Goal: Task Accomplishment & Management: Manage account settings

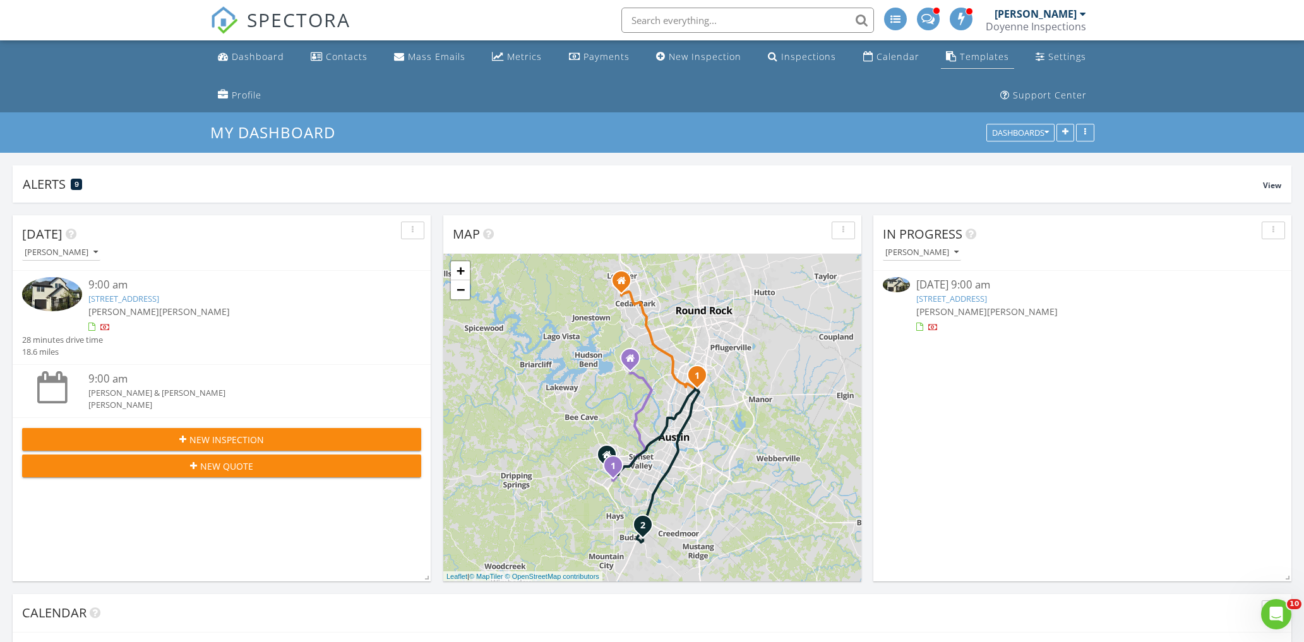
click at [941, 66] on link "Templates" at bounding box center [977, 56] width 73 height 23
click at [960, 59] on div "Templates" at bounding box center [984, 57] width 49 height 12
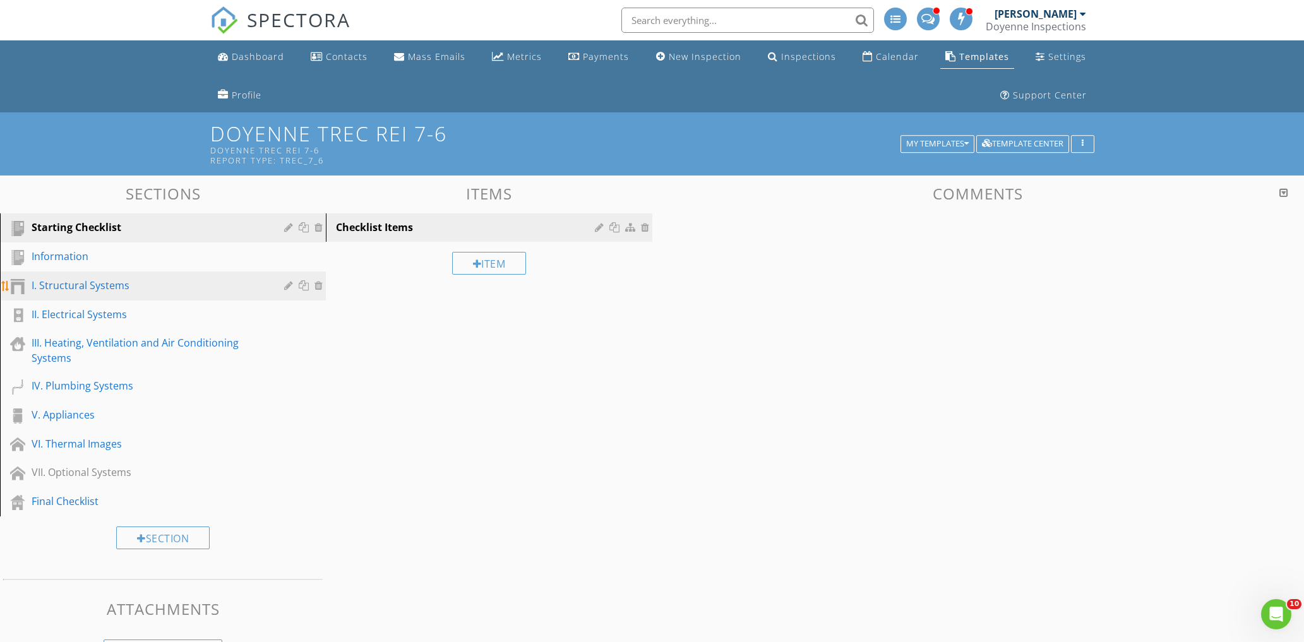
click at [78, 283] on div "I. Structural Systems" at bounding box center [149, 285] width 234 height 15
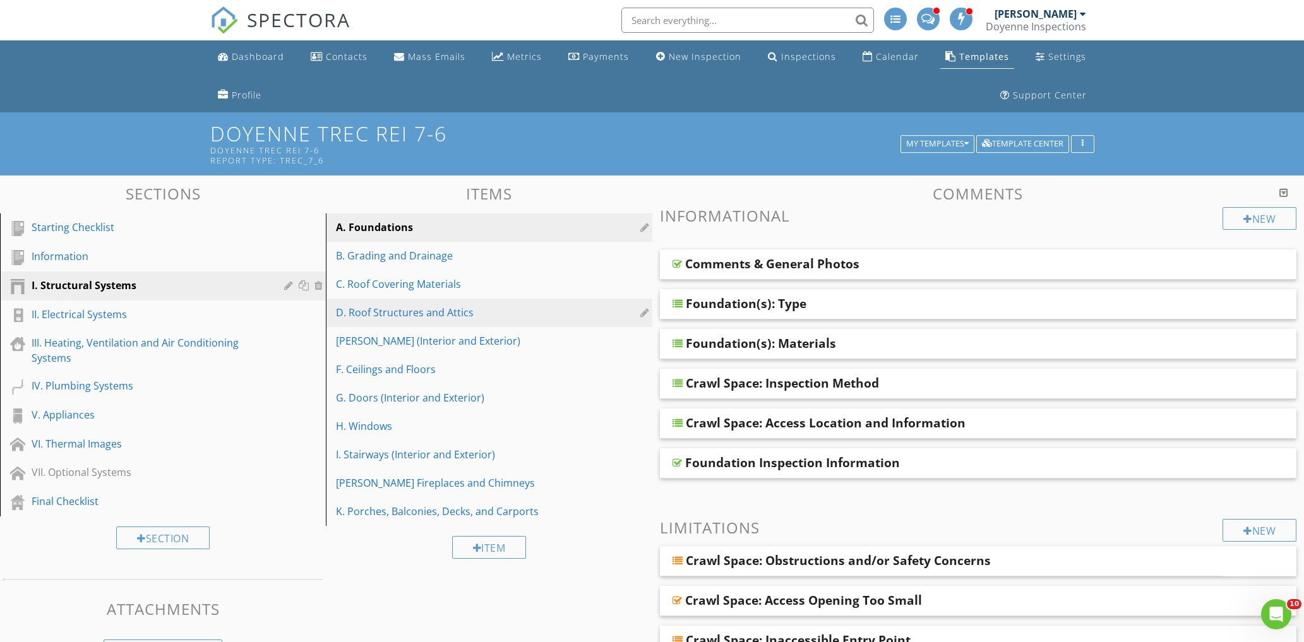
click at [423, 312] on div "D. Roof Structures and Attics" at bounding box center [467, 312] width 262 height 15
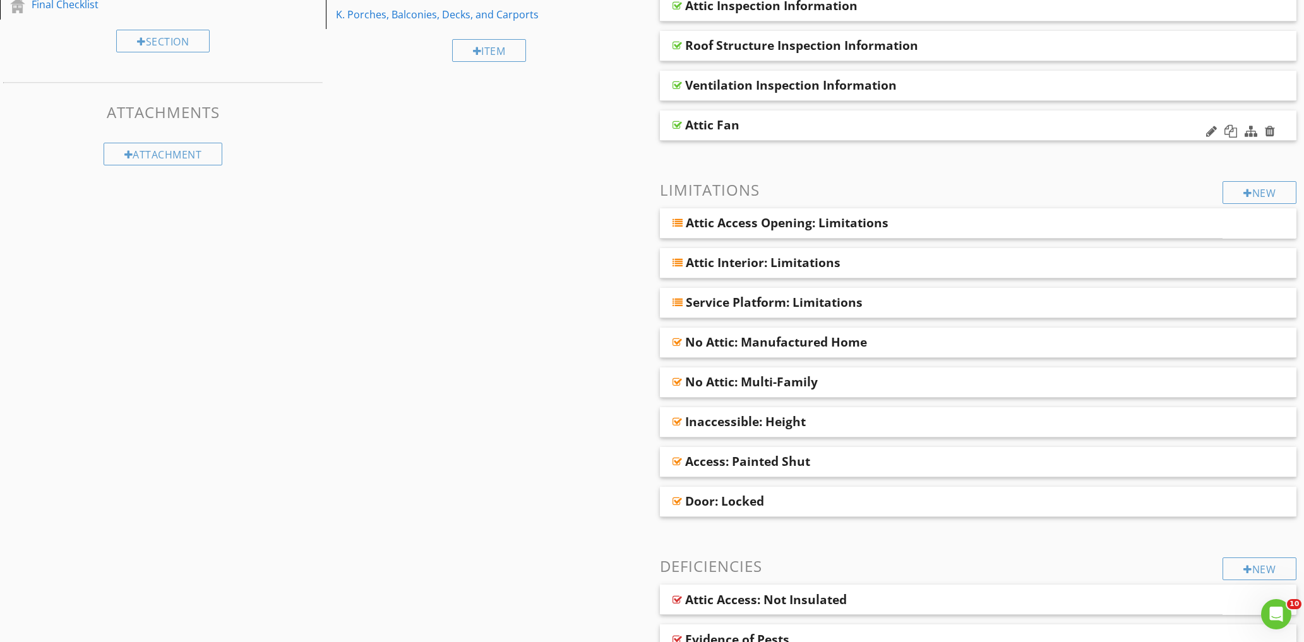
scroll to position [497, 0]
click at [931, 220] on div "Attic Access Opening: Limitations" at bounding box center [887, 222] width 403 height 15
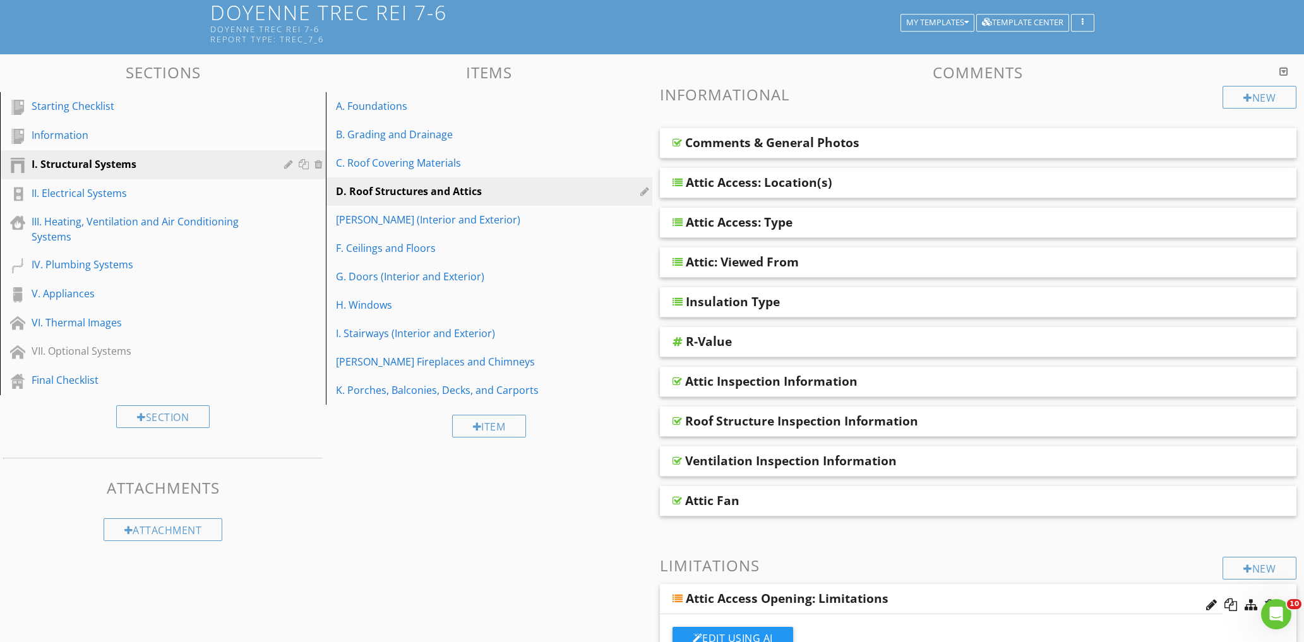
scroll to position [0, 0]
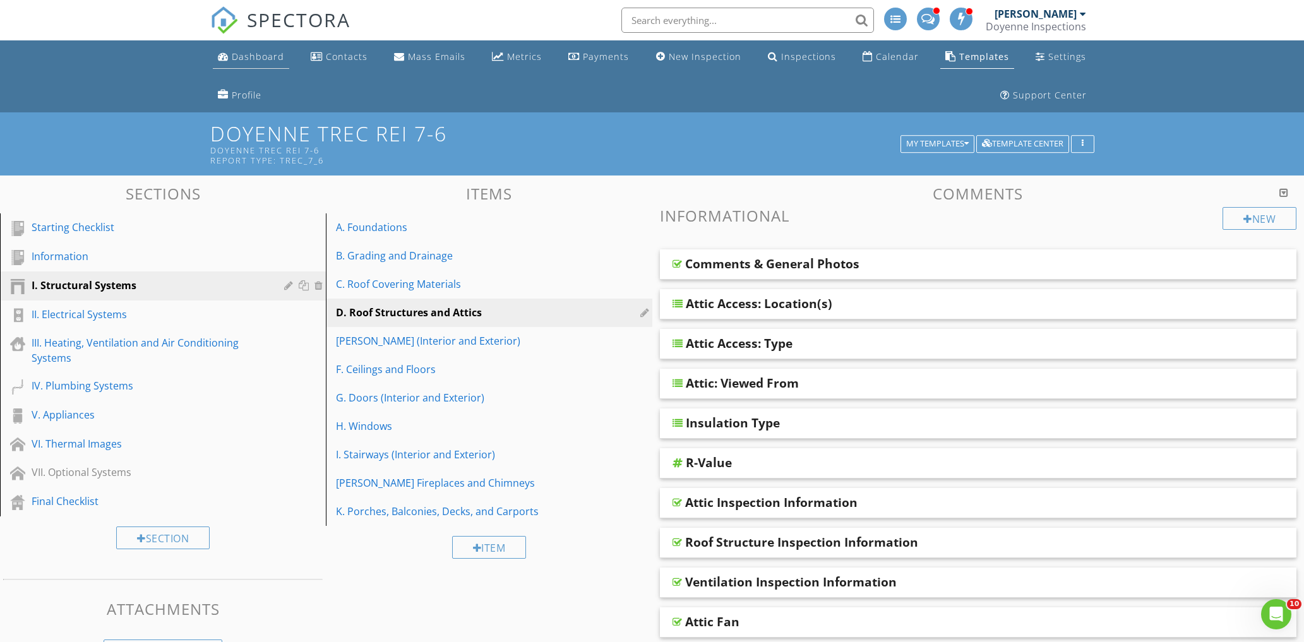
click at [244, 52] on div "Dashboard" at bounding box center [258, 57] width 52 height 12
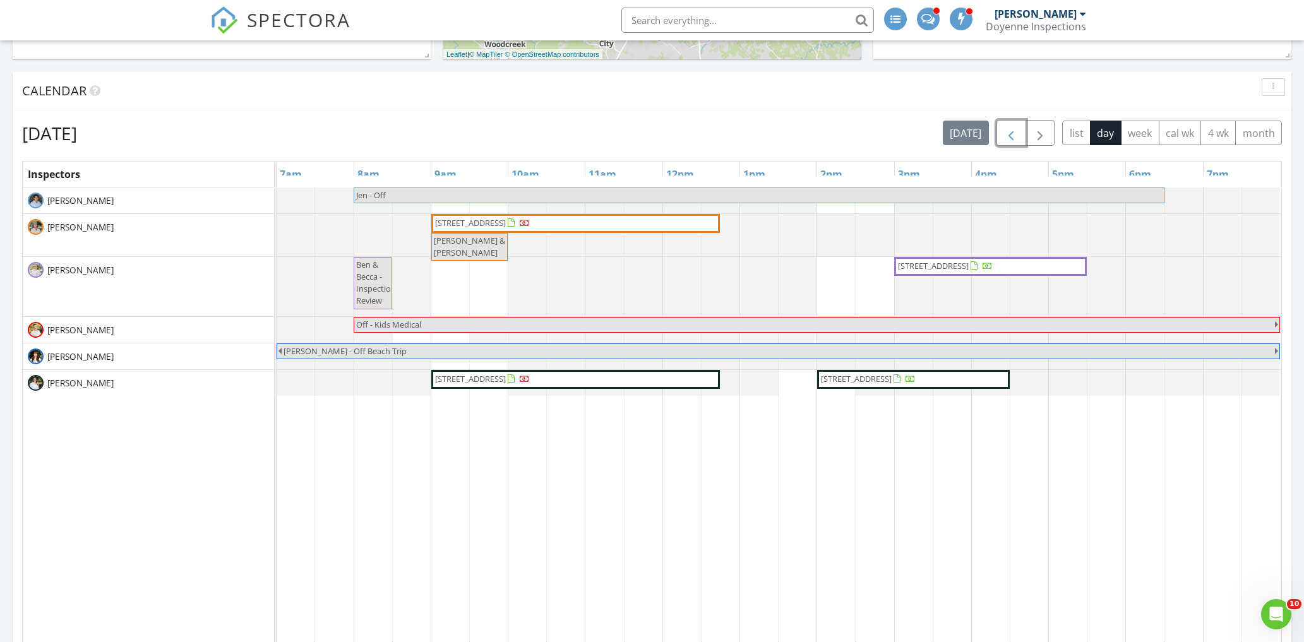
click at [997, 130] on button "button" at bounding box center [1011, 133] width 30 height 26
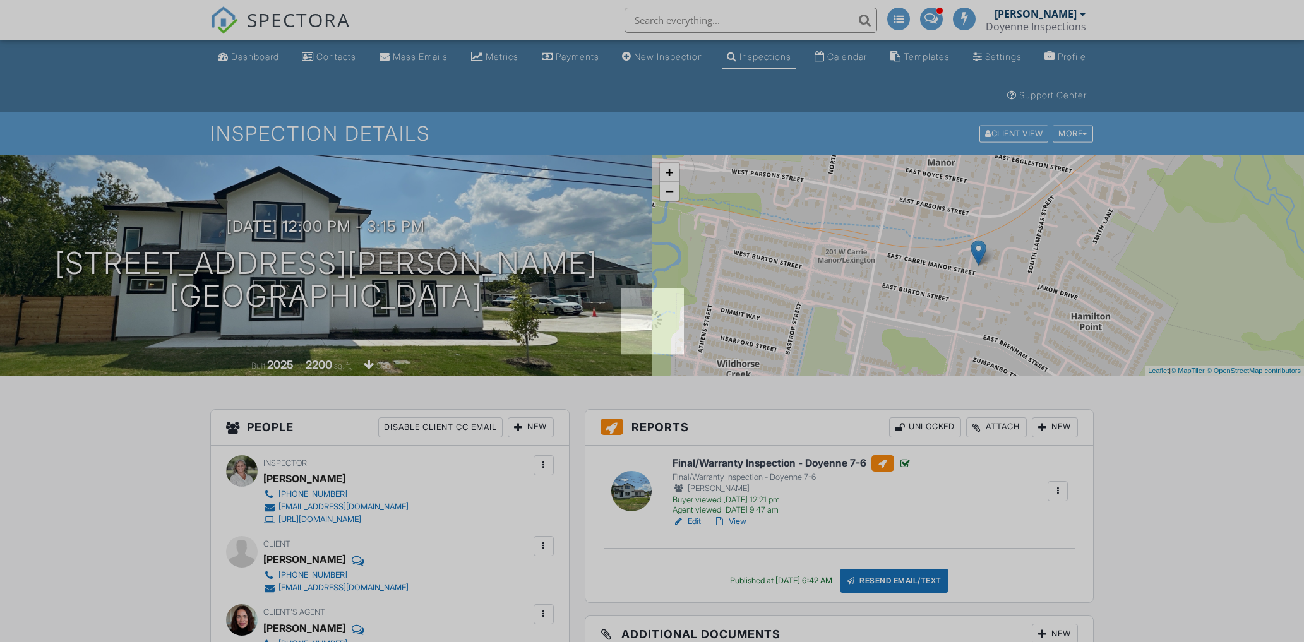
scroll to position [240, 0]
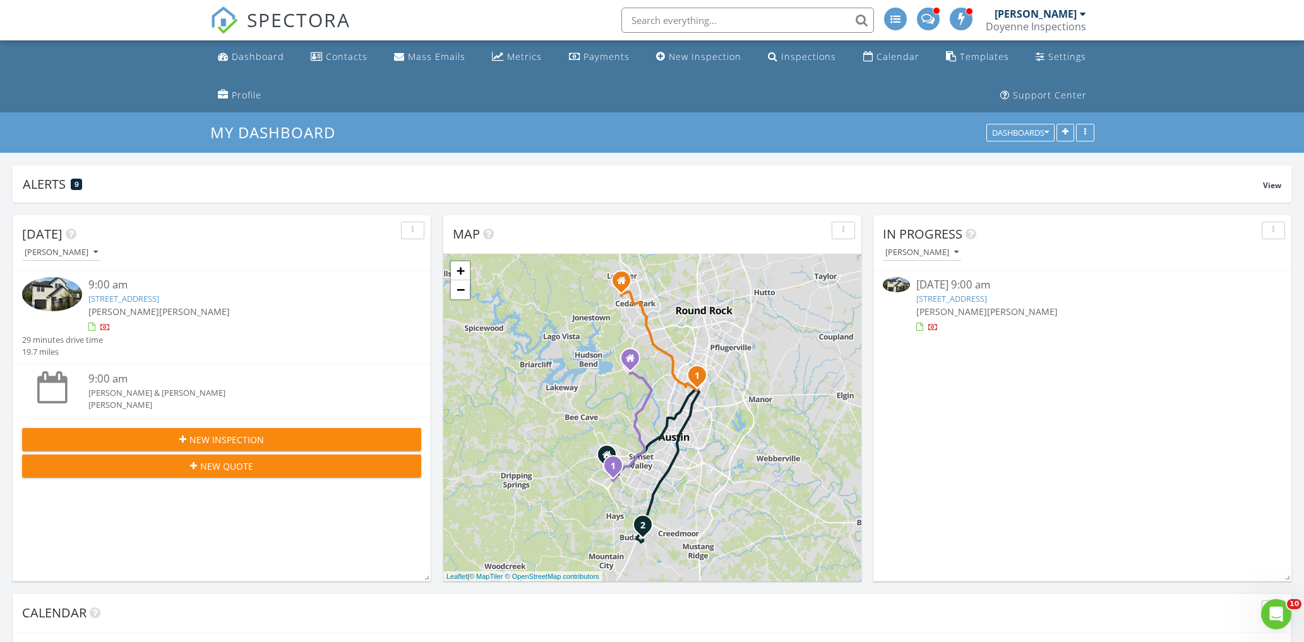
click at [950, 302] on link "313 Hackberry Ln B, Austin, TX 78753" at bounding box center [951, 298] width 71 height 11
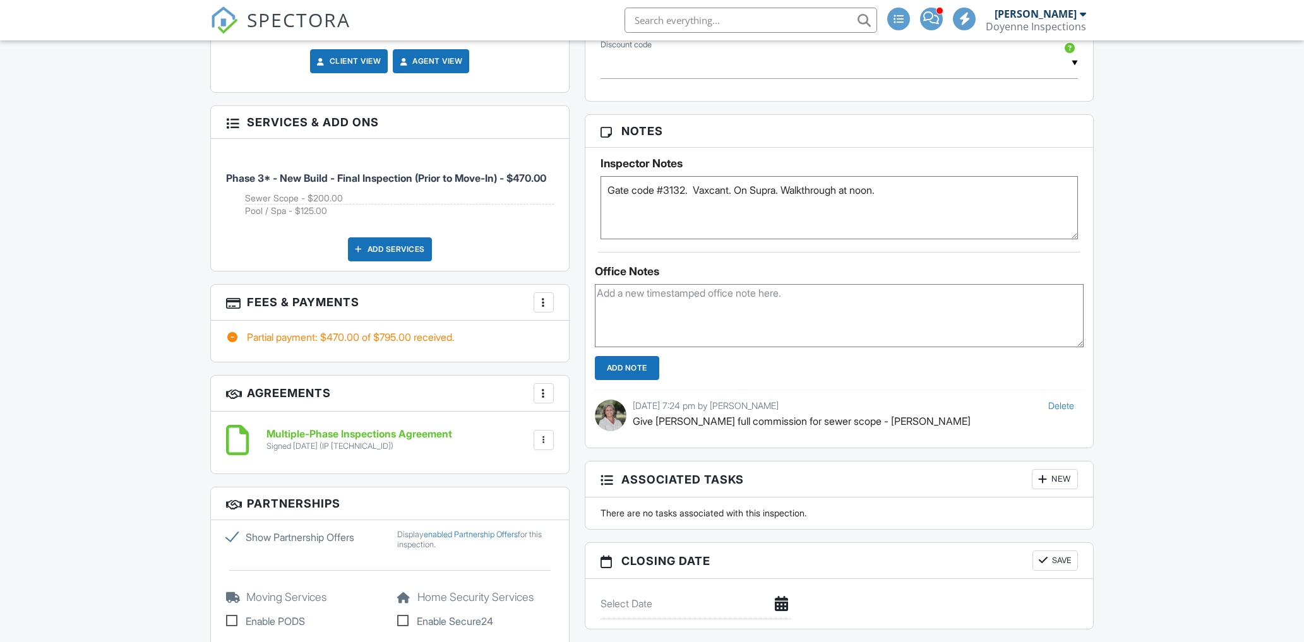
scroll to position [900, 0]
click at [945, 181] on textarea "Gate code #3132. Vaxcant. On Supra. Walkthrough at noon." at bounding box center [839, 207] width 478 height 63
click at [938, 189] on textarea "Gate code #3132. Vaxcant. On Supra. Walkthrough at noon." at bounding box center [839, 207] width 478 height 63
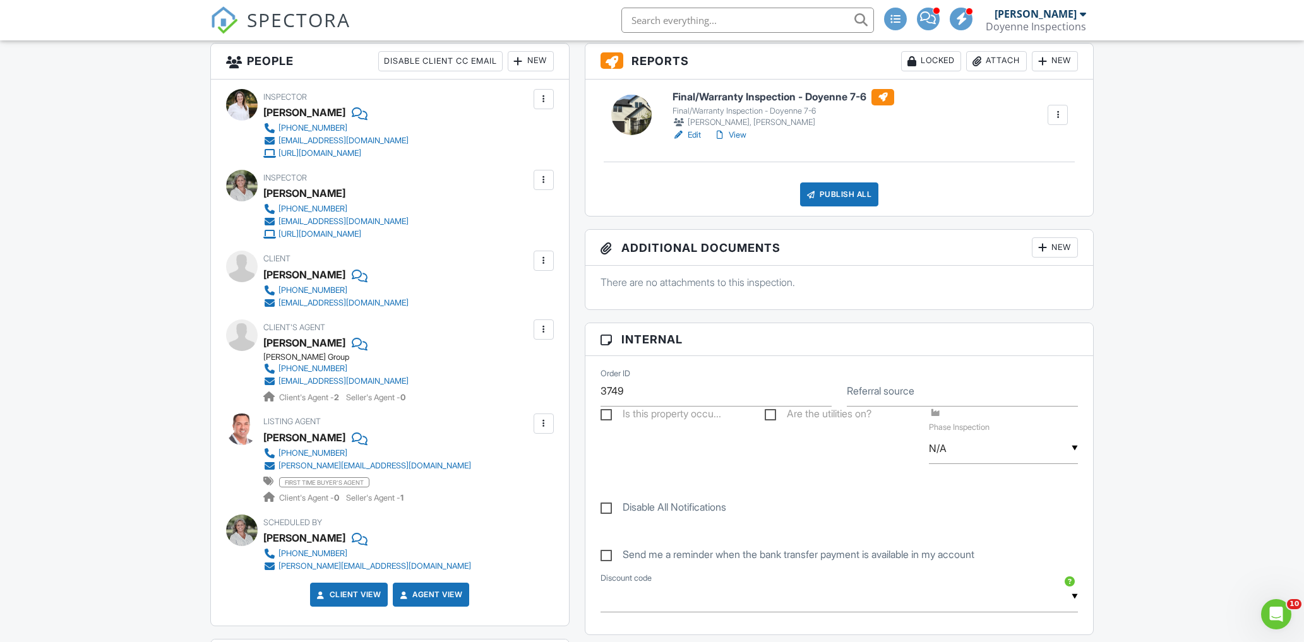
scroll to position [359, 0]
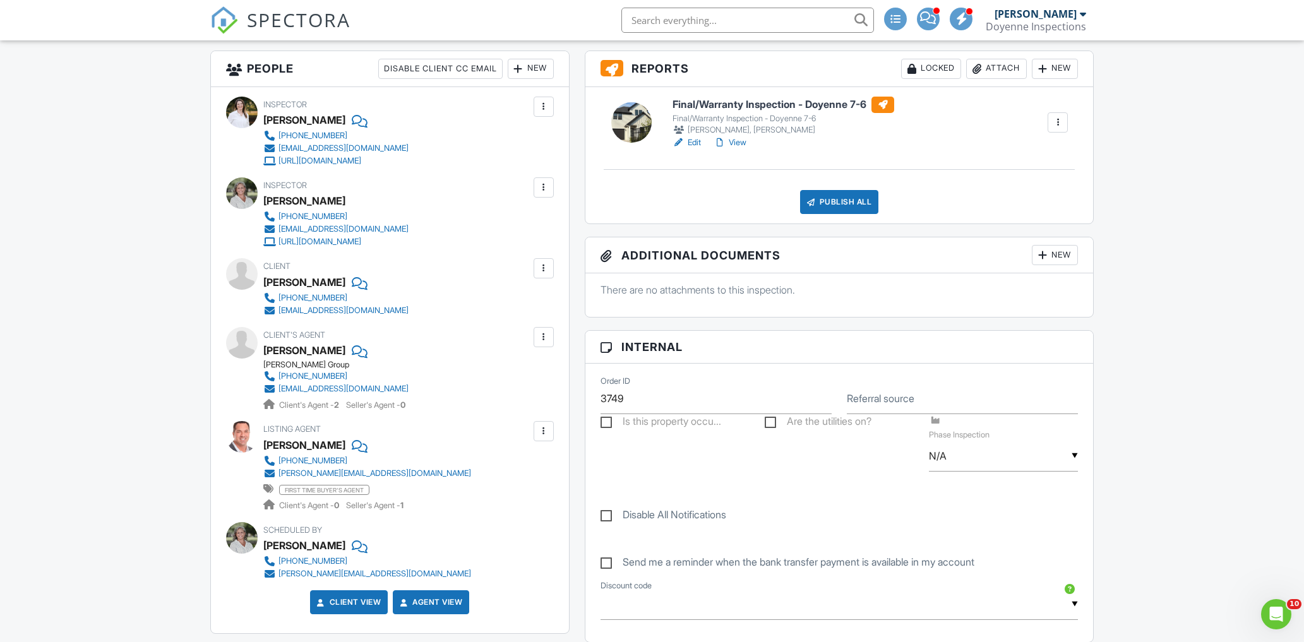
click at [698, 145] on link "Edit" at bounding box center [686, 142] width 28 height 13
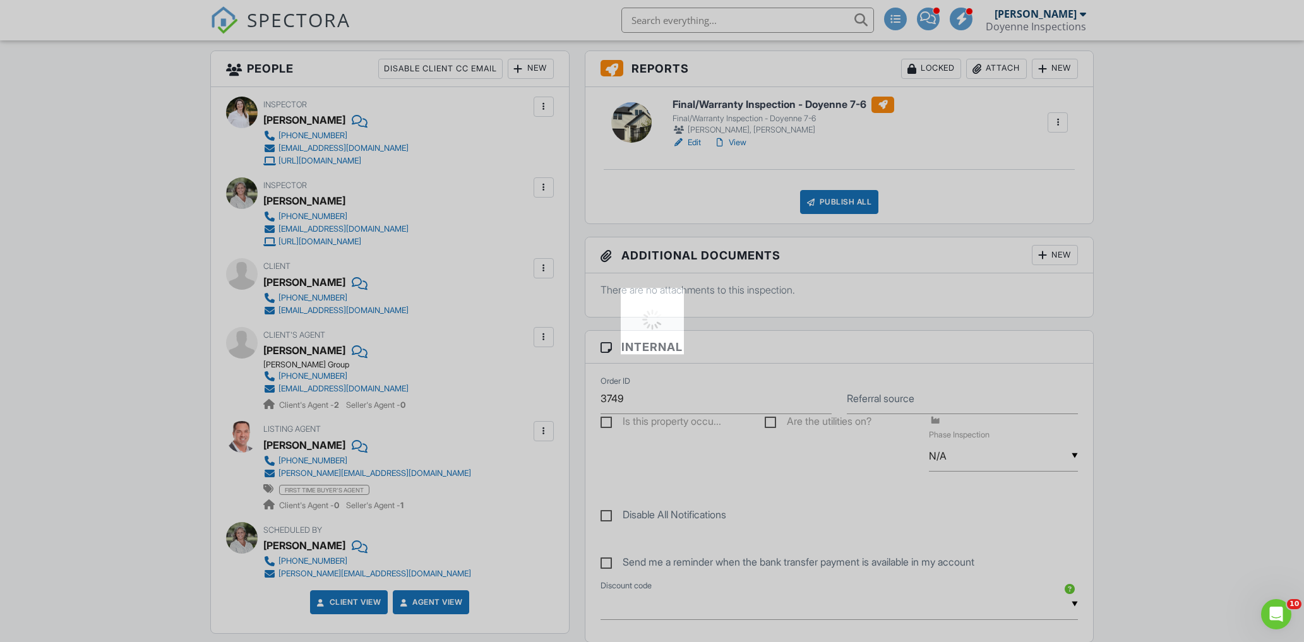
type textarea "Gate code #3132. Vaxcant. On Supra. Walkthrough at noon. Please publish same da…"
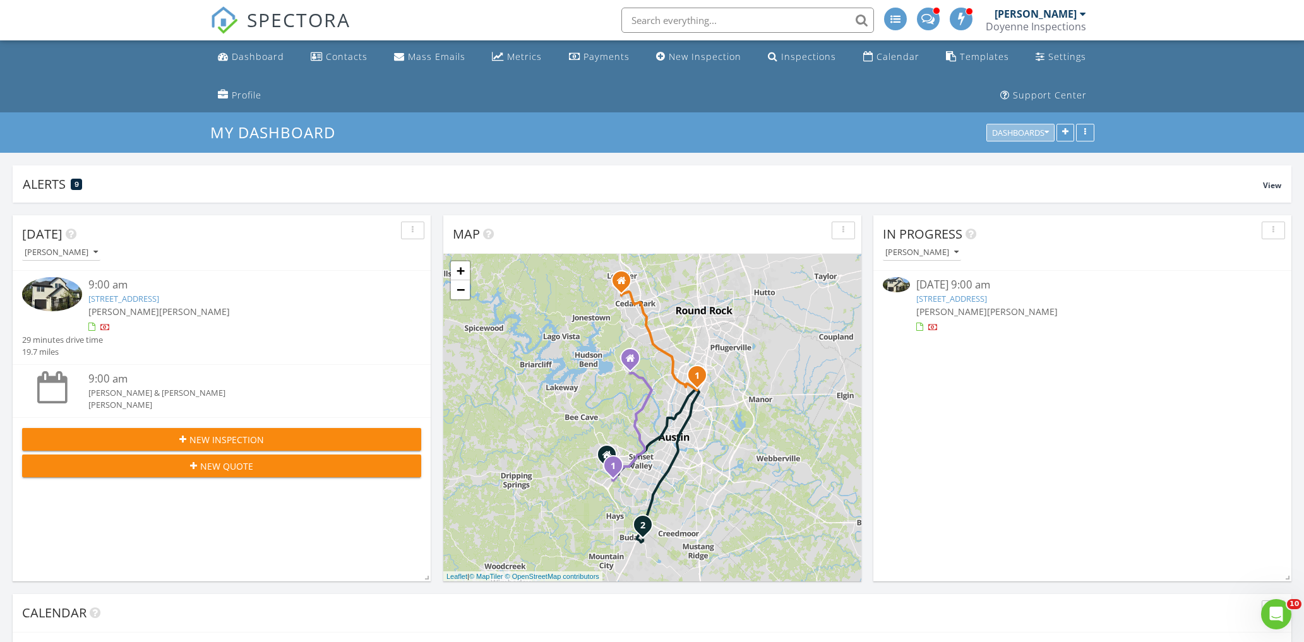
click at [1002, 132] on div "Dashboards" at bounding box center [1020, 133] width 57 height 9
drag, startPoint x: 894, startPoint y: 103, endPoint x: 956, endPoint y: 62, distance: 74.4
click at [895, 101] on div "Dashboard Contacts Mass Emails Metrics Payments New Inspection Inspections Cale…" at bounding box center [652, 76] width 884 height 72
click at [960, 62] on div "Templates" at bounding box center [984, 57] width 49 height 12
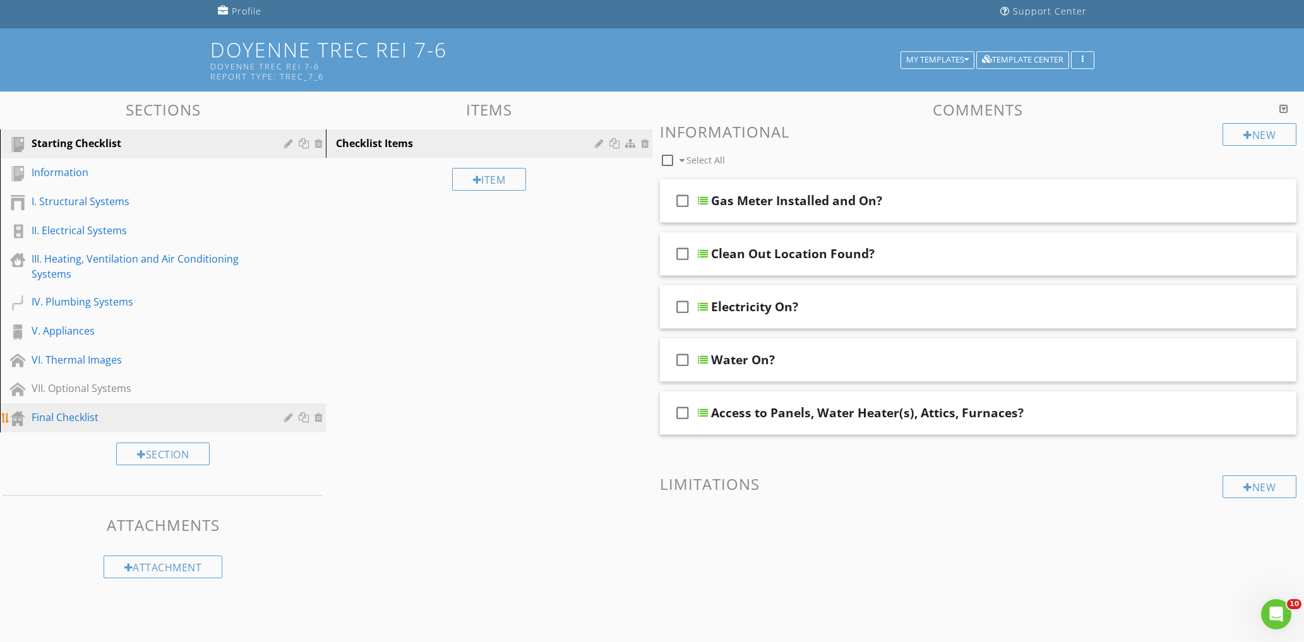
scroll to position [102, 0]
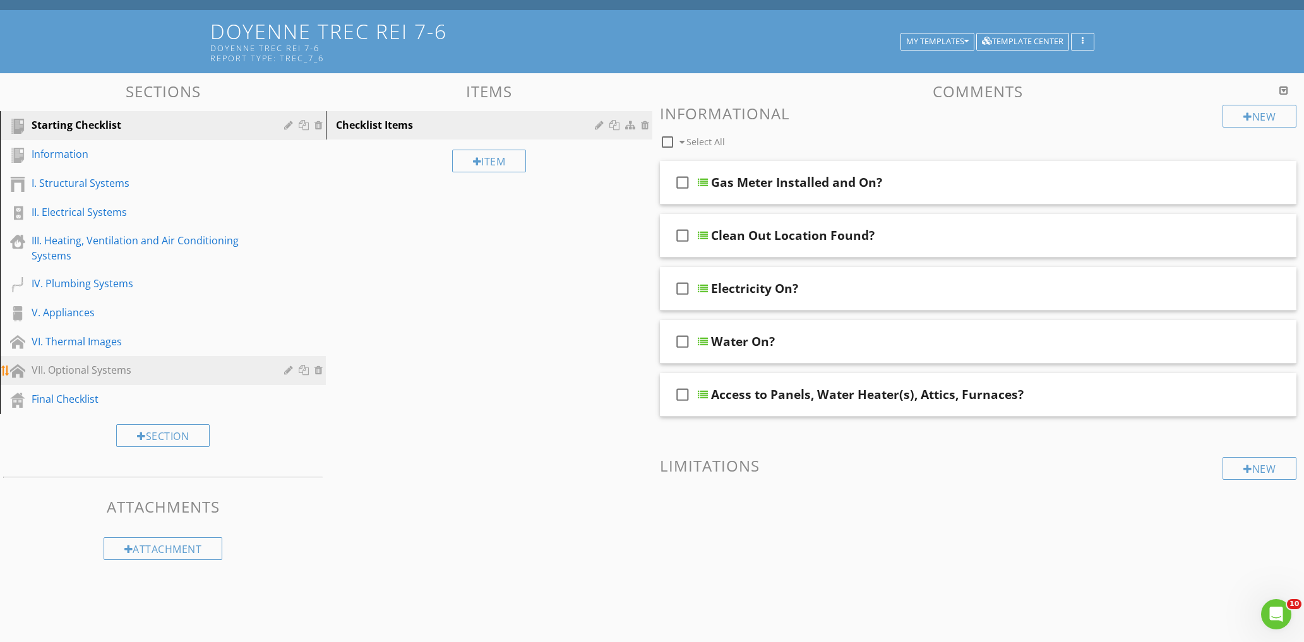
click at [68, 372] on div "VII. Optional Systems" at bounding box center [149, 369] width 234 height 15
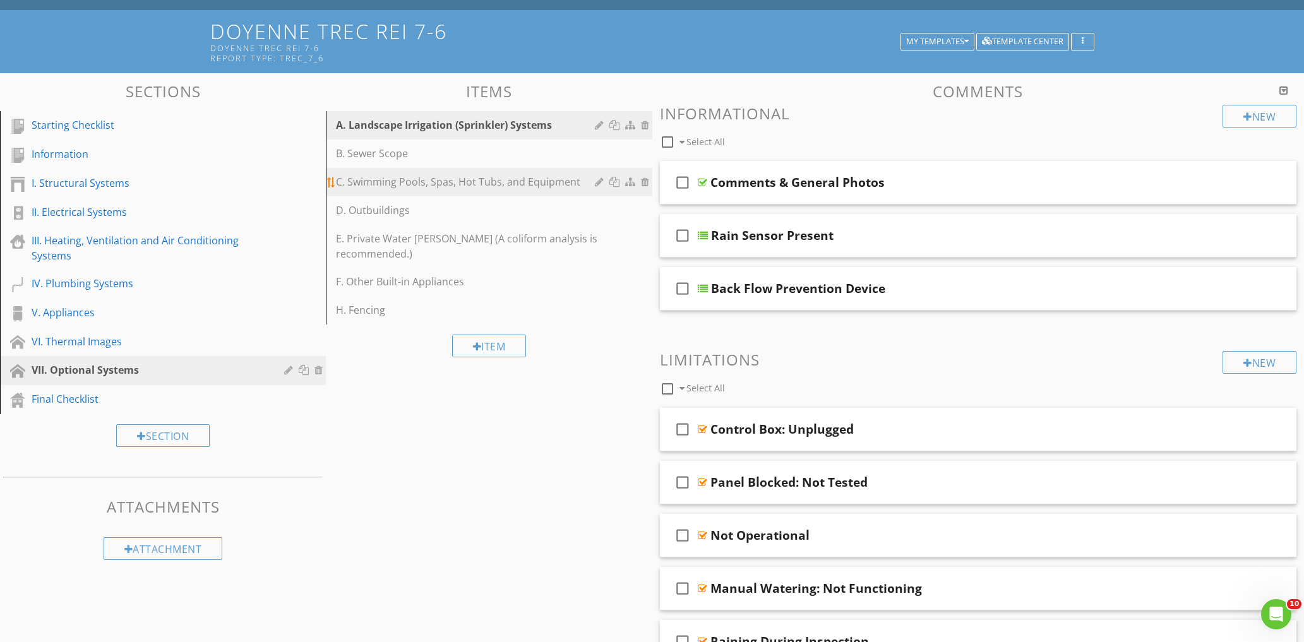
click at [415, 178] on div "C. Swimming Pools, Spas, Hot Tubs, and Equipment" at bounding box center [467, 181] width 262 height 15
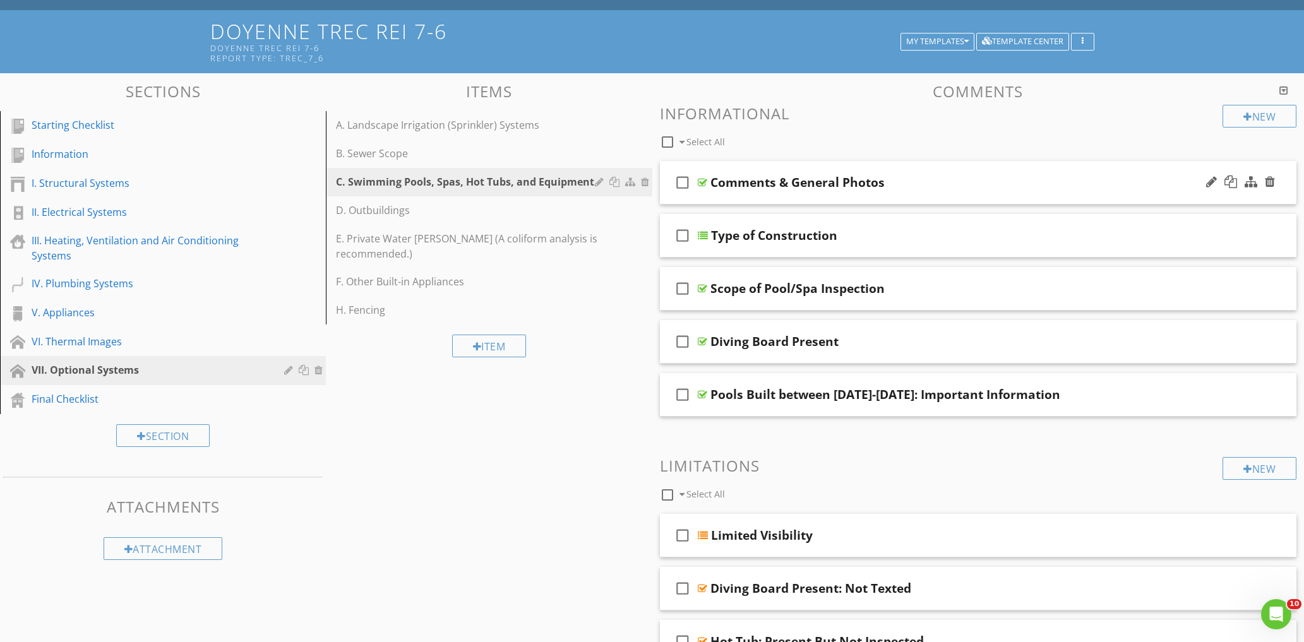
click at [920, 194] on div "check_box_outline_blank Comments & General Photos" at bounding box center [978, 183] width 637 height 44
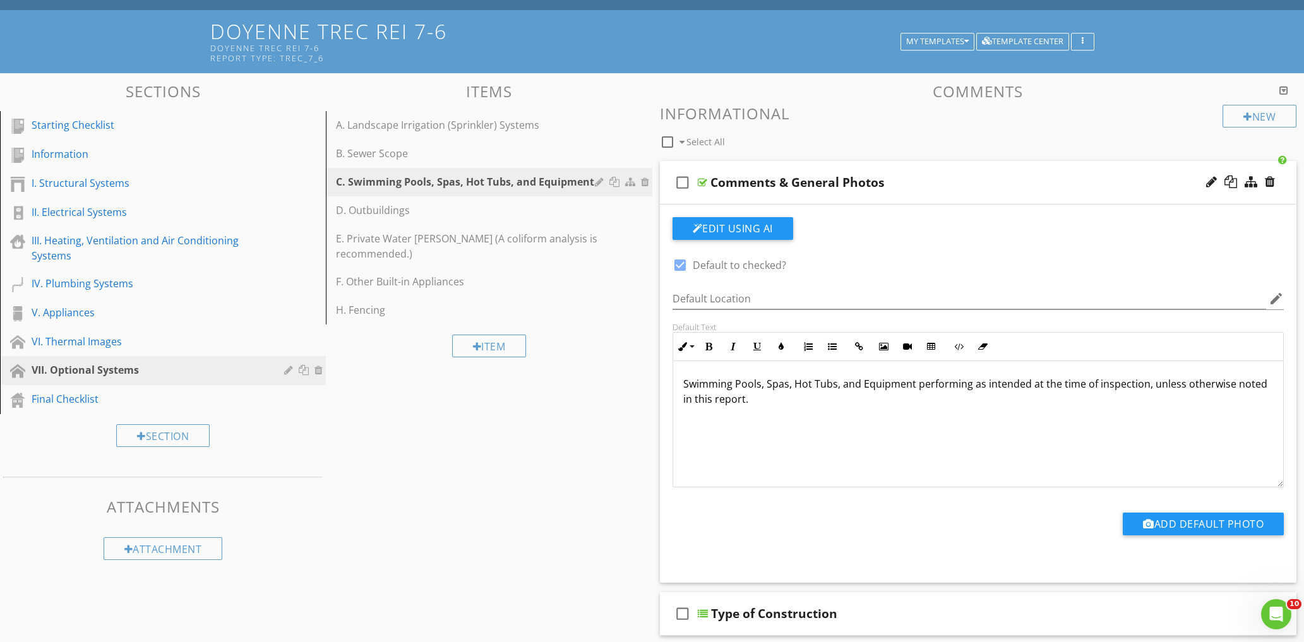
drag, startPoint x: 684, startPoint y: 386, endPoint x: 897, endPoint y: 429, distance: 217.0
click at [897, 429] on div "Swimming Pools, Spas, Hot Tubs, and Equipment performing as intended at the tim…" at bounding box center [978, 424] width 610 height 126
copy p "Swimming Pools, Spas, Hot Tubs, and Equipment performing as intended at the tim…"
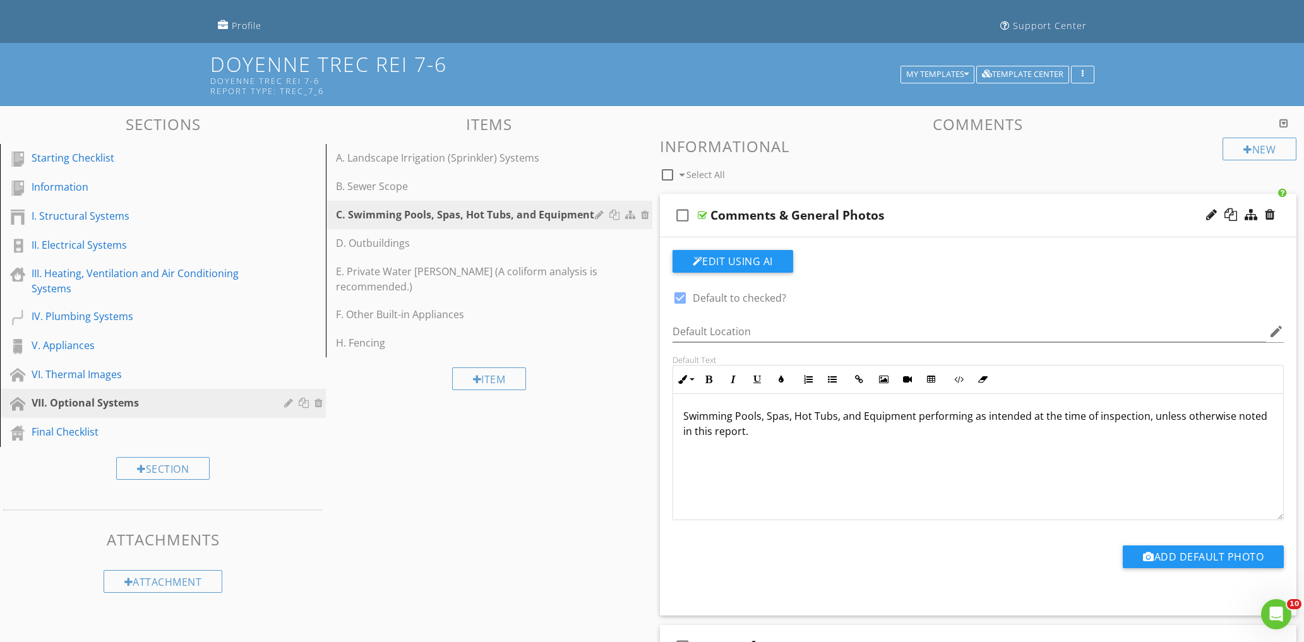
scroll to position [0, 0]
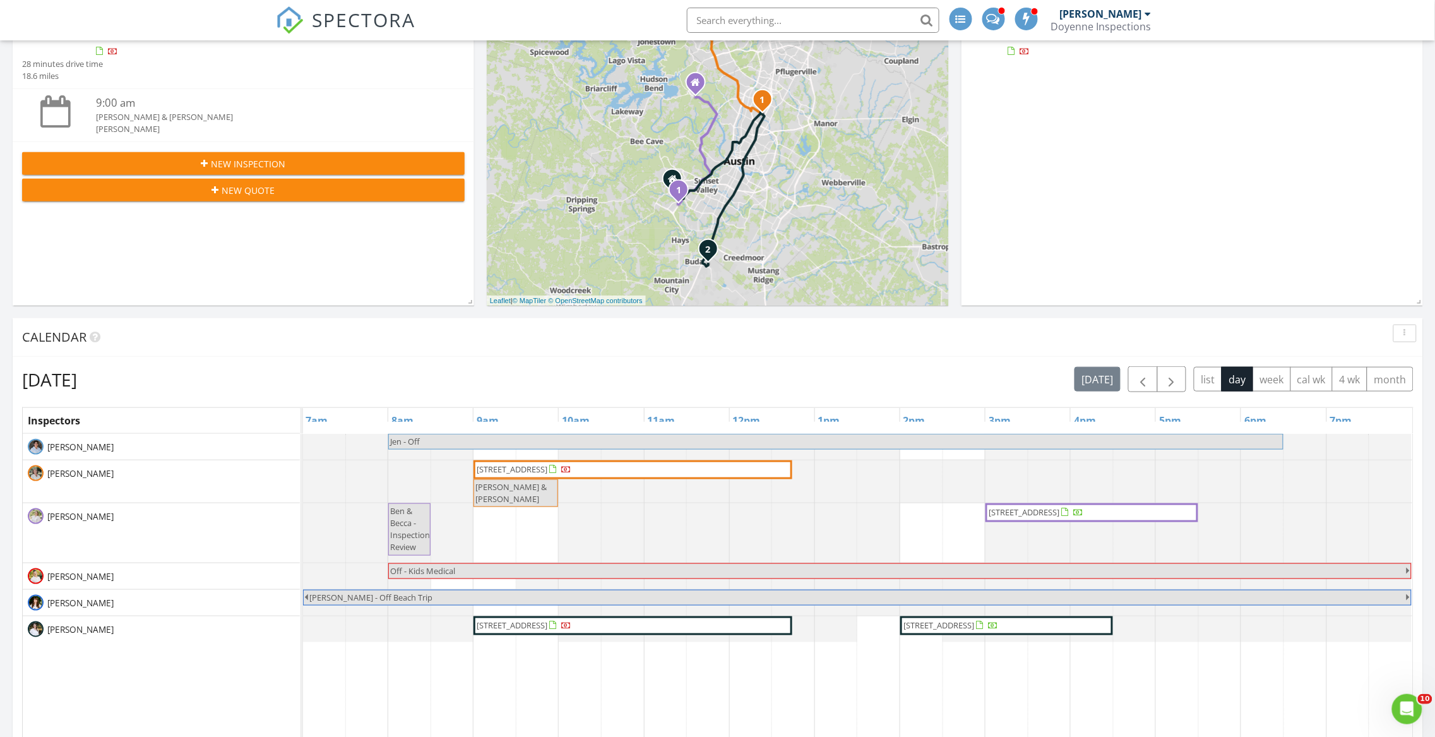
scroll to position [303, 0]
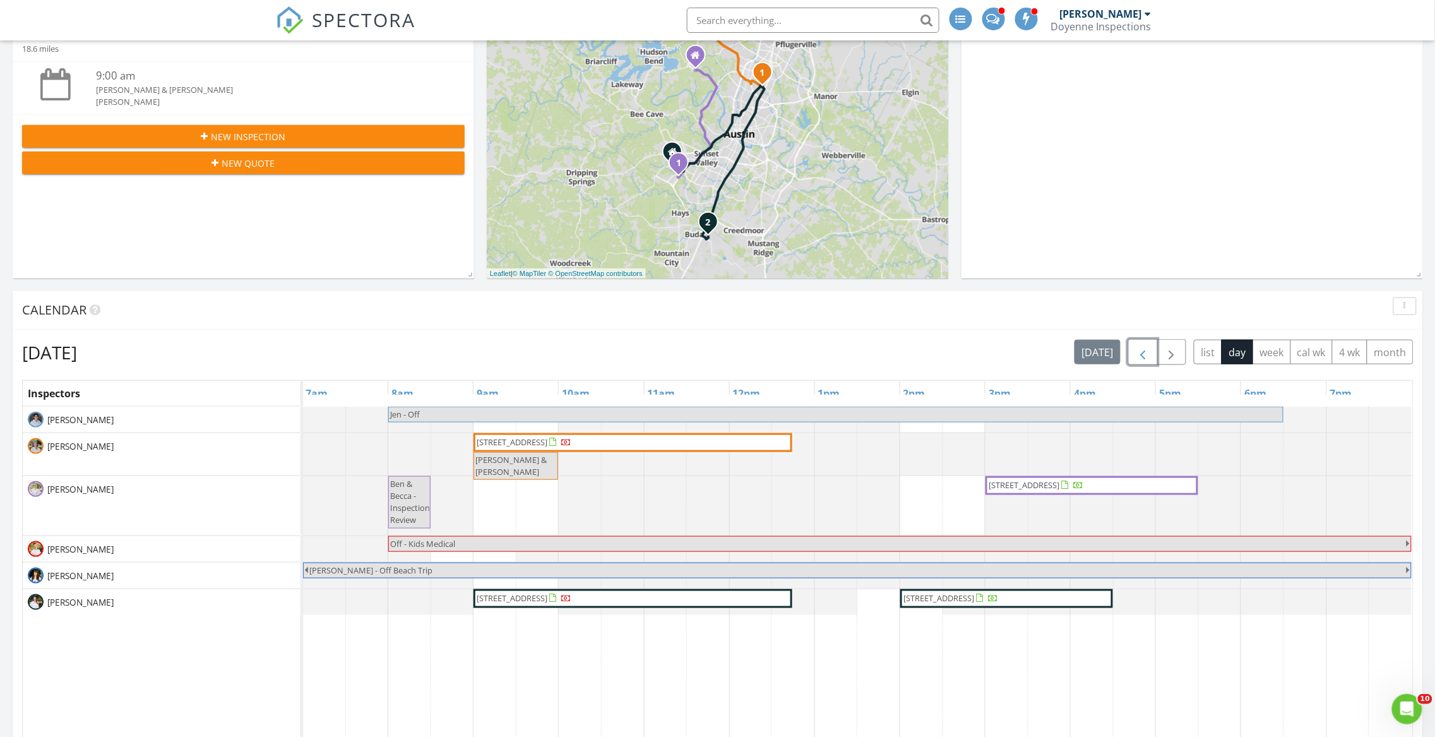
click at [1137, 355] on span "button" at bounding box center [1142, 352] width 15 height 15
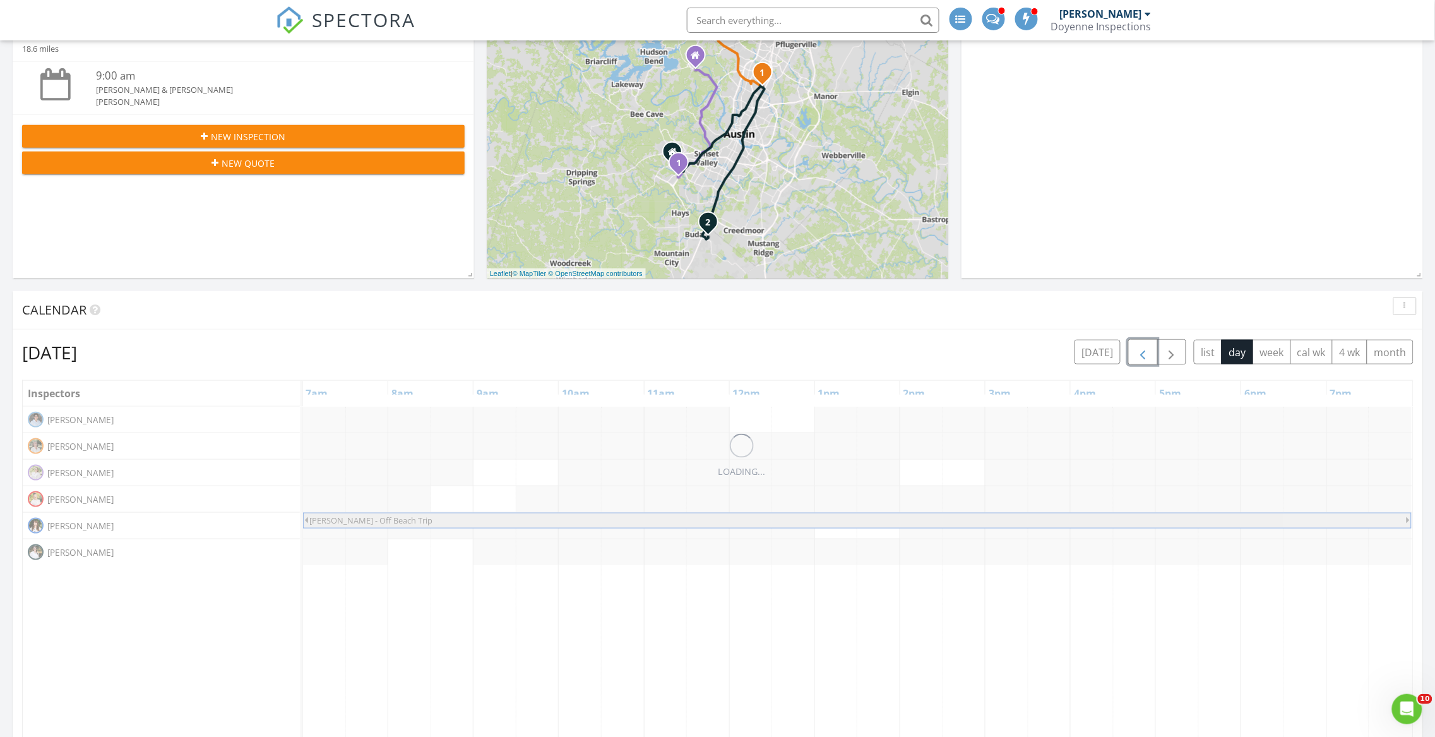
click at [1137, 355] on span "button" at bounding box center [1142, 352] width 15 height 15
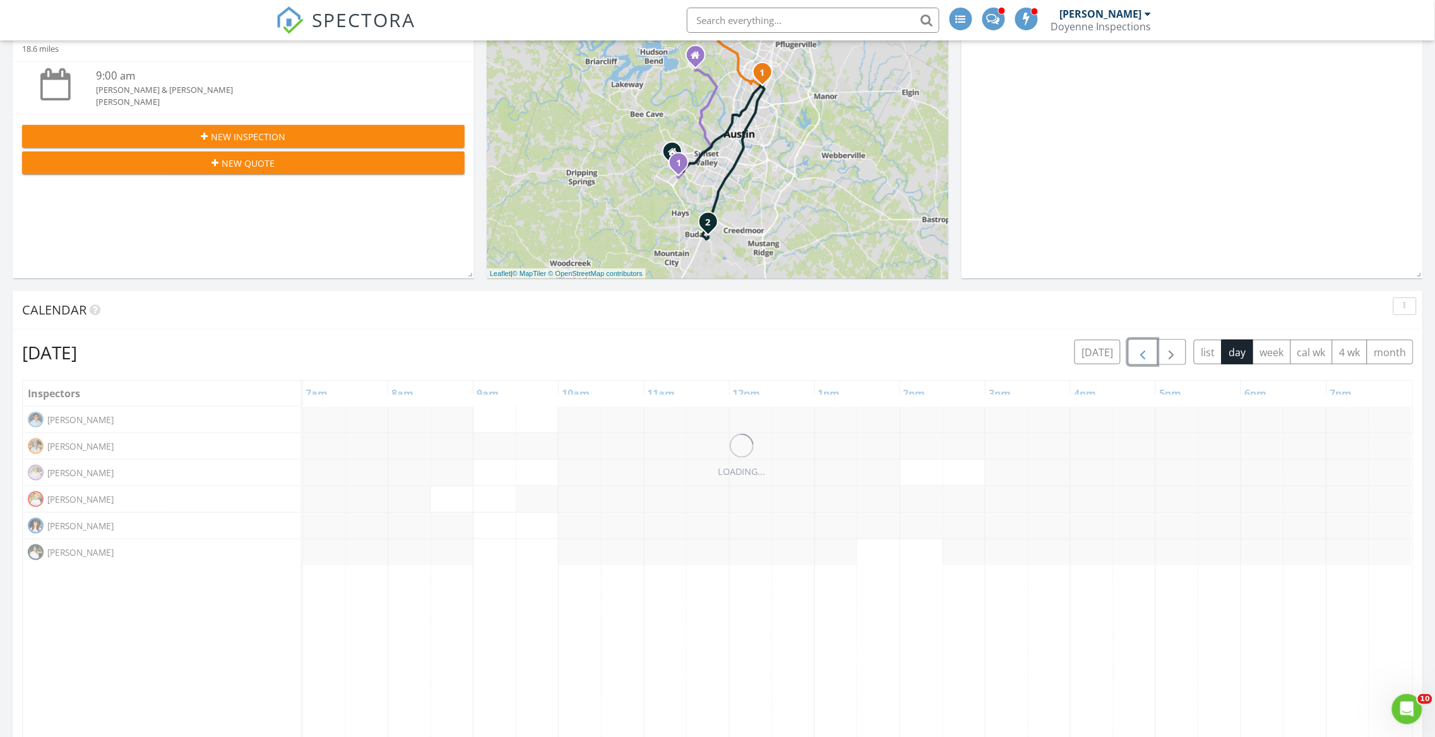
click at [1137, 355] on span "button" at bounding box center [1142, 352] width 15 height 15
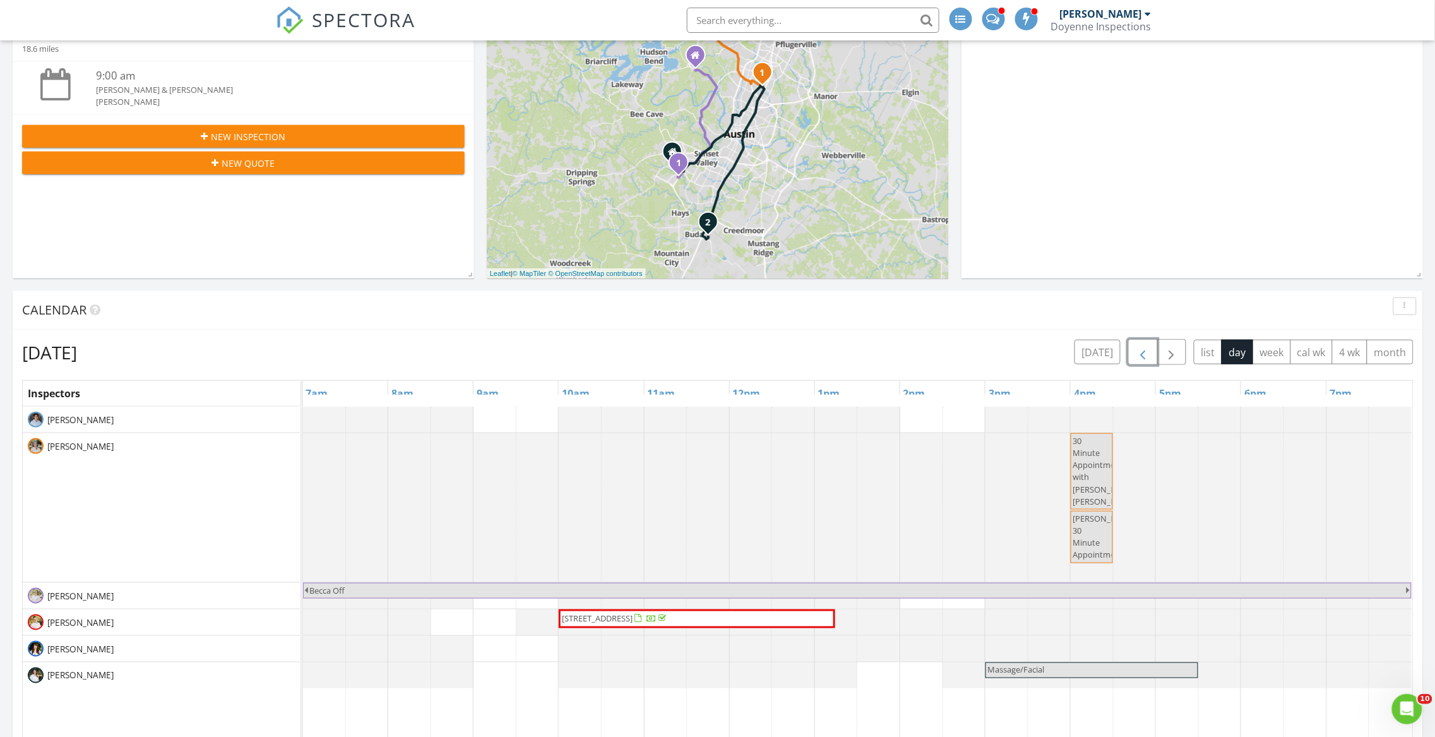
click at [1137, 355] on span "button" at bounding box center [1142, 352] width 15 height 15
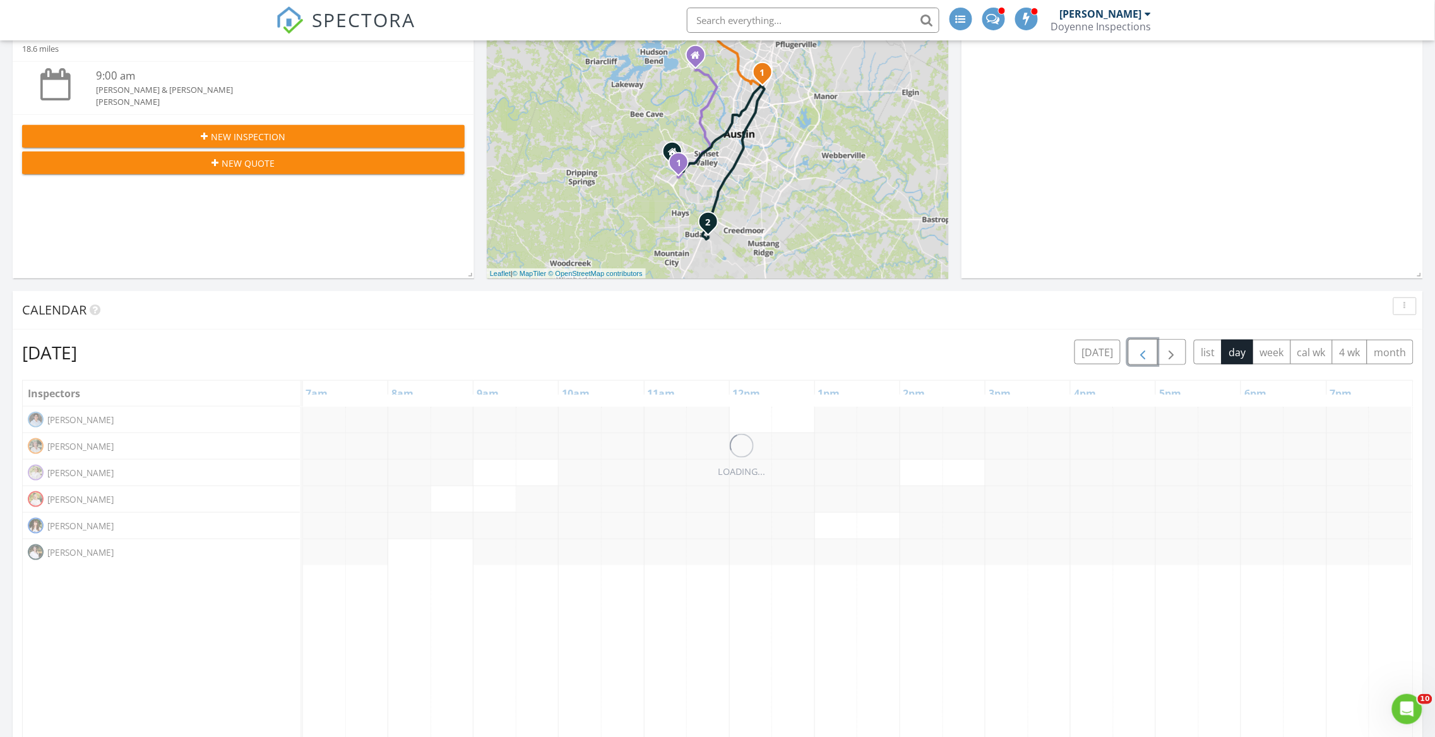
click at [1137, 355] on span "button" at bounding box center [1142, 352] width 15 height 15
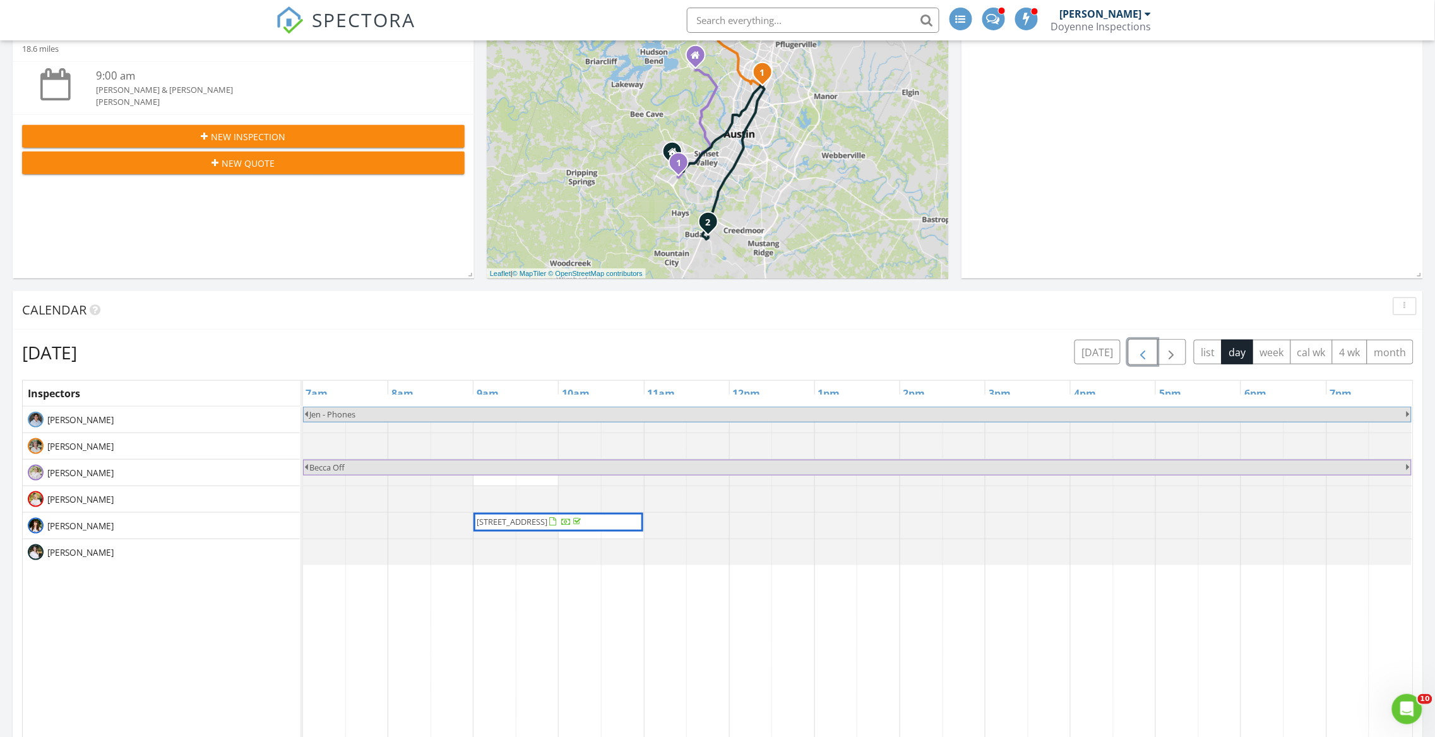
click at [1137, 355] on span "button" at bounding box center [1142, 352] width 15 height 15
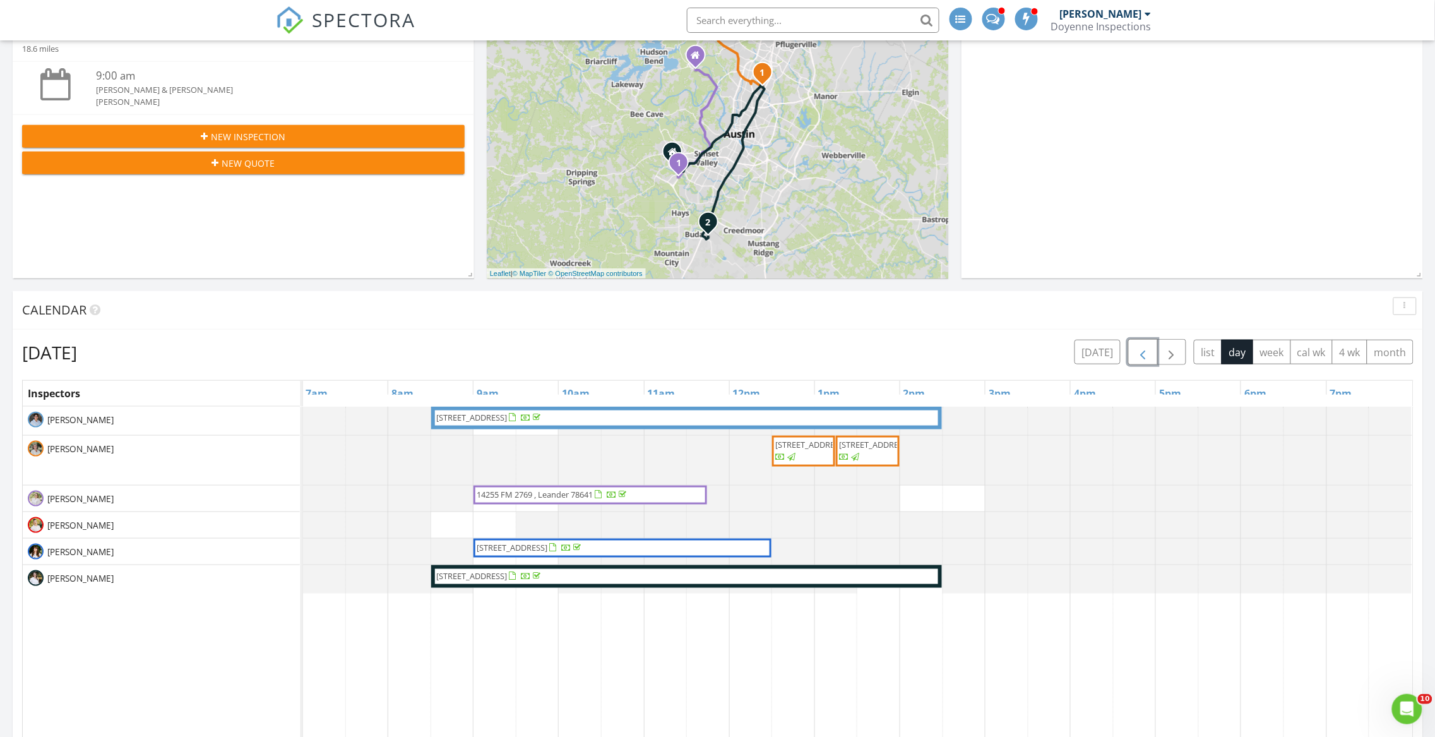
click at [1137, 355] on span "button" at bounding box center [1142, 352] width 15 height 15
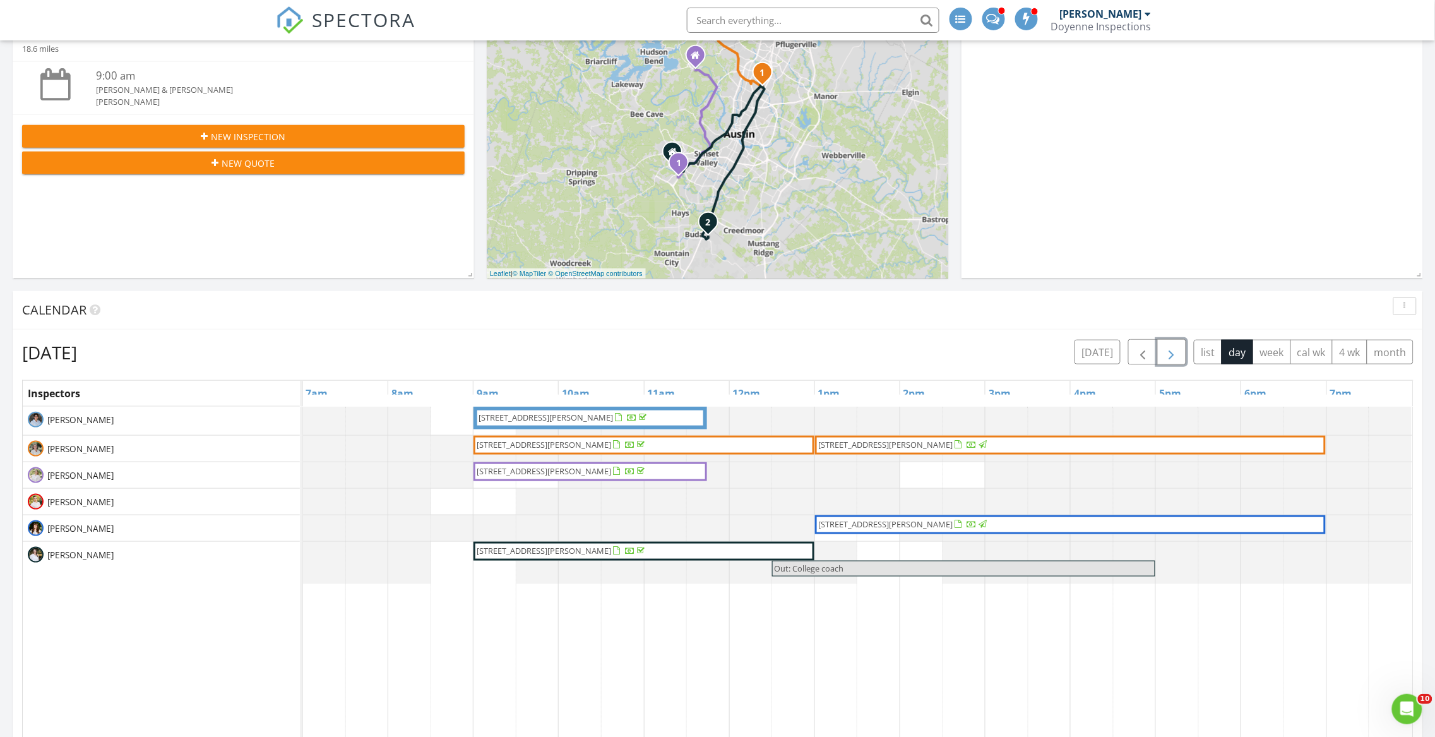
click at [1170, 348] on span "button" at bounding box center [1171, 352] width 15 height 15
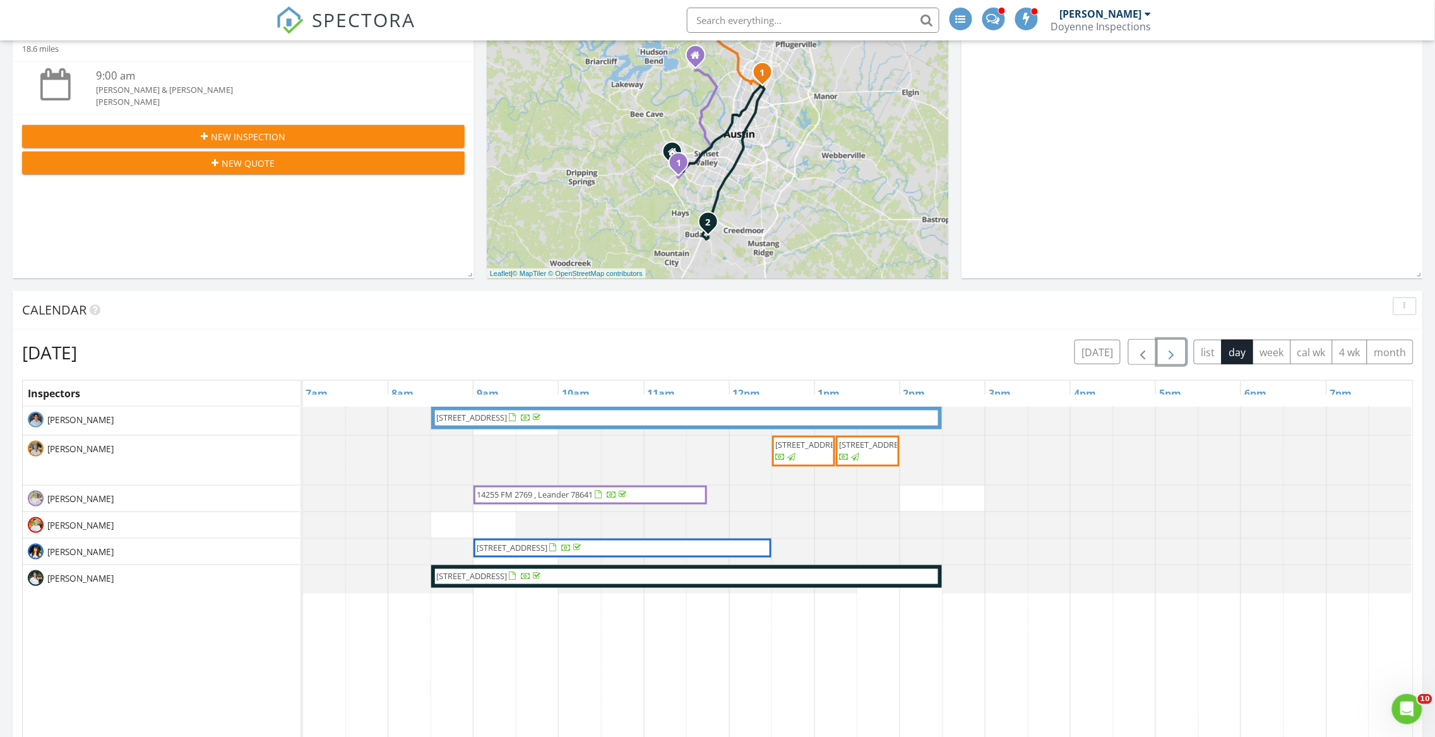
click at [508, 577] on span "12400 Fairfax Ridge Pl, Austin 78738" at bounding box center [472, 575] width 71 height 11
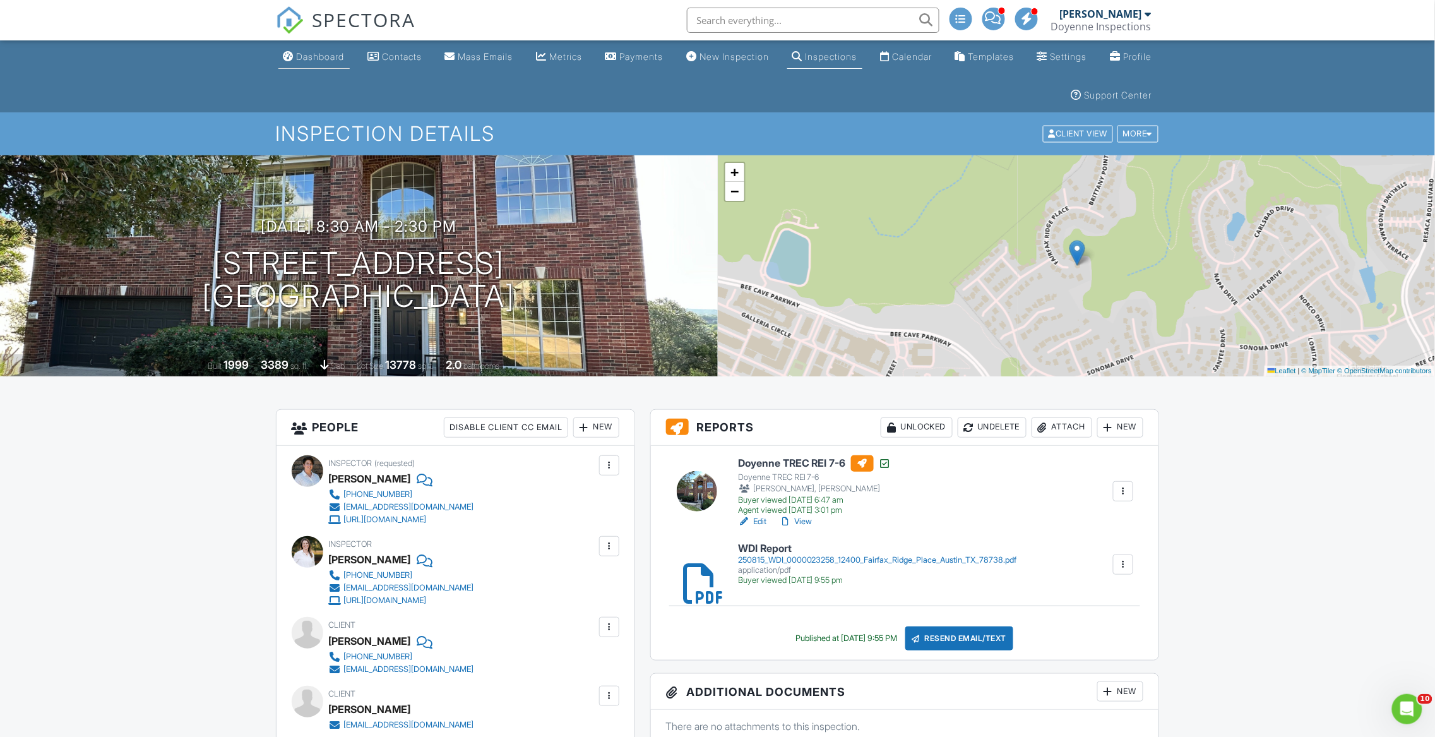
click at [330, 58] on div "Dashboard" at bounding box center [321, 56] width 48 height 11
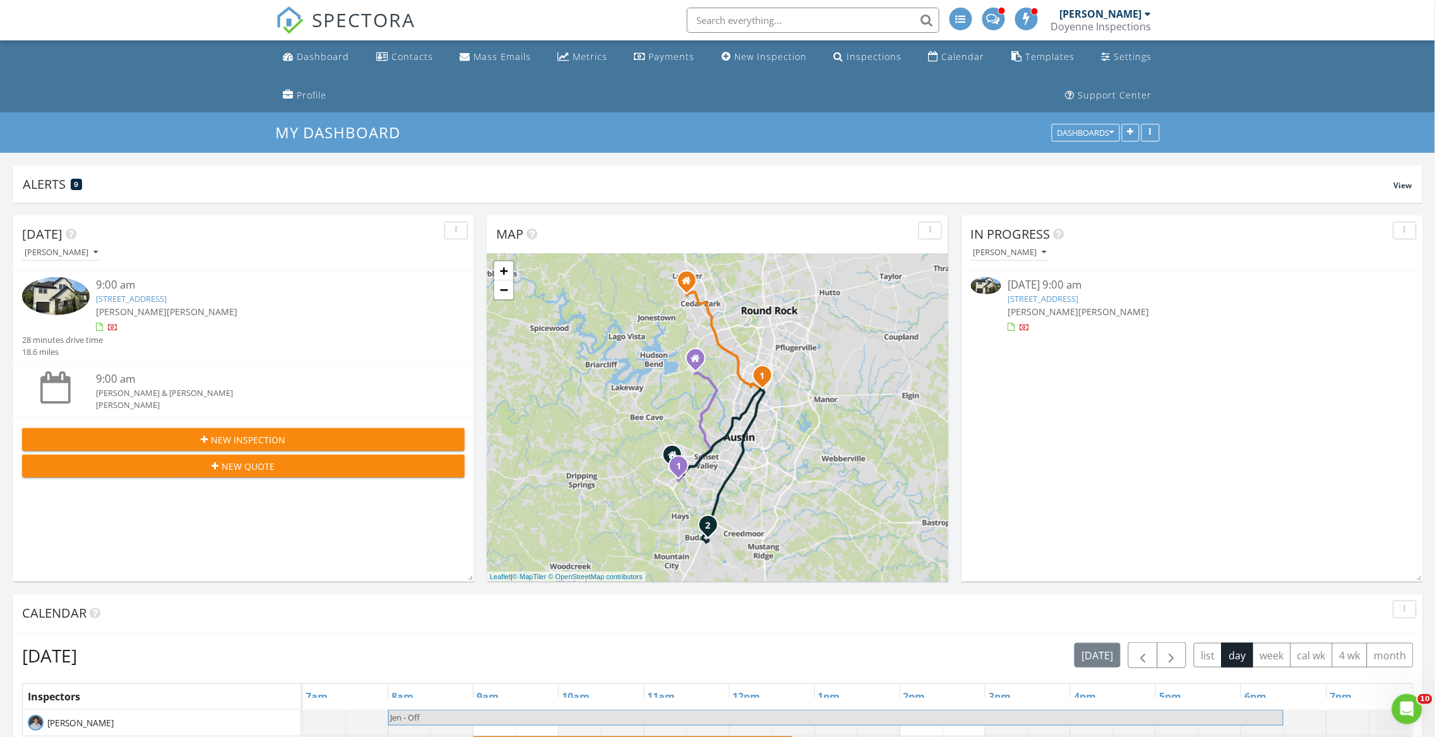
scroll to position [267, 0]
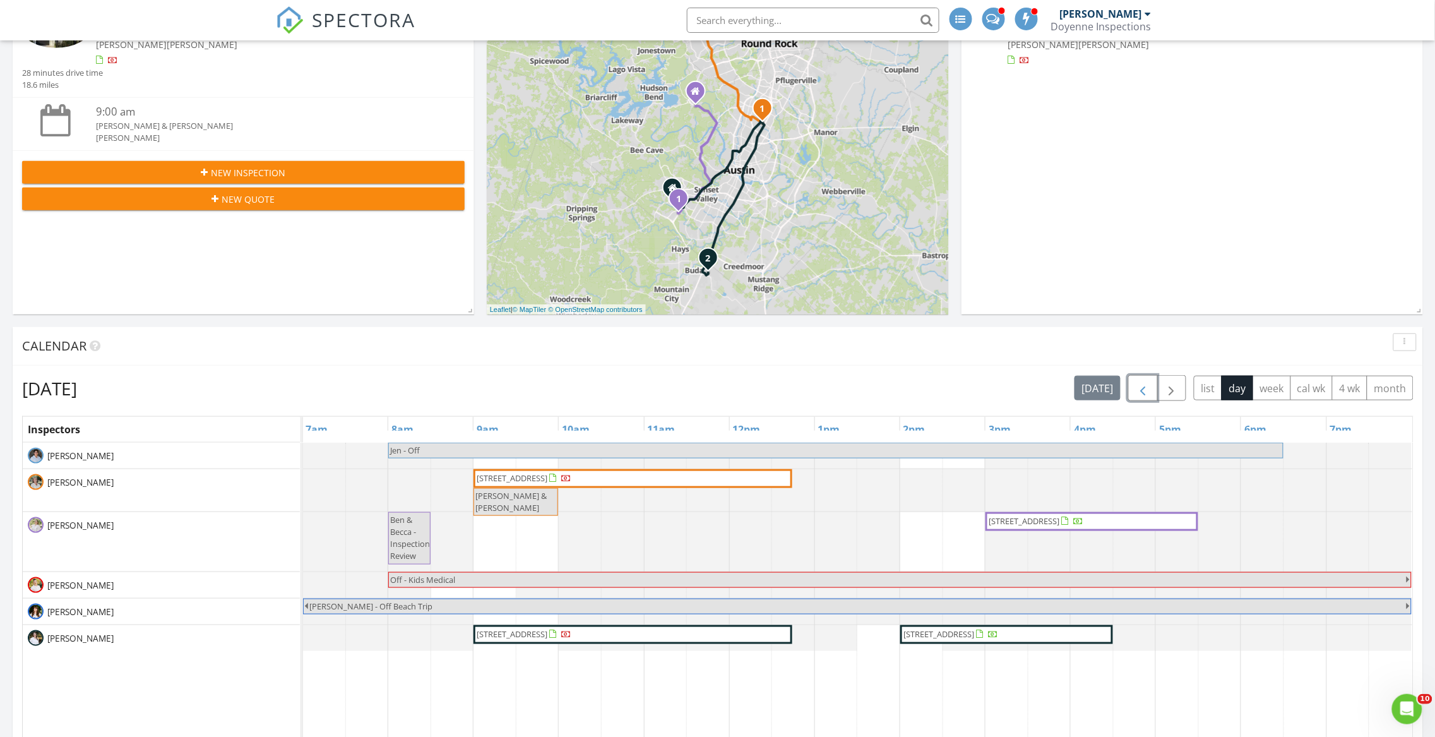
click at [1140, 389] on span "button" at bounding box center [1142, 388] width 15 height 15
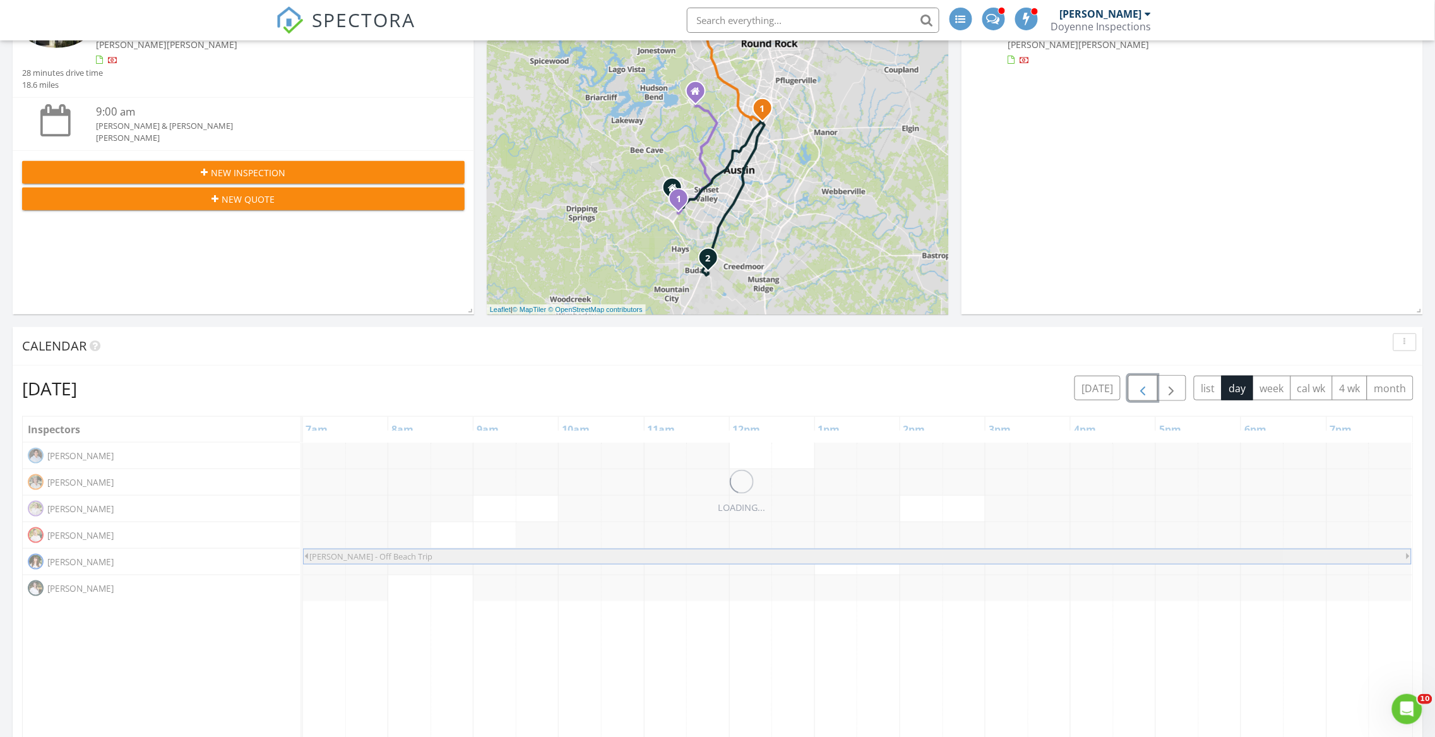
click at [1140, 389] on span "button" at bounding box center [1142, 388] width 15 height 15
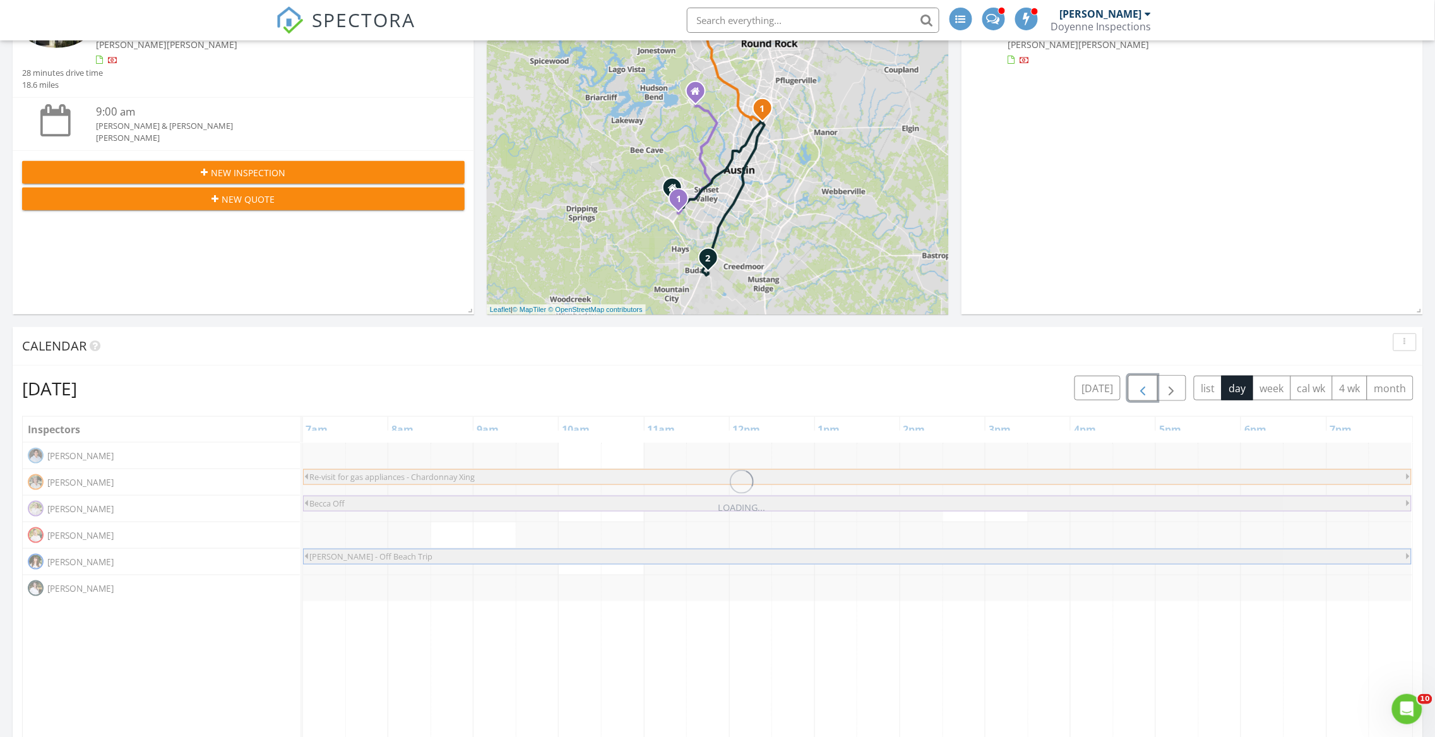
click at [1140, 389] on span "button" at bounding box center [1142, 388] width 15 height 15
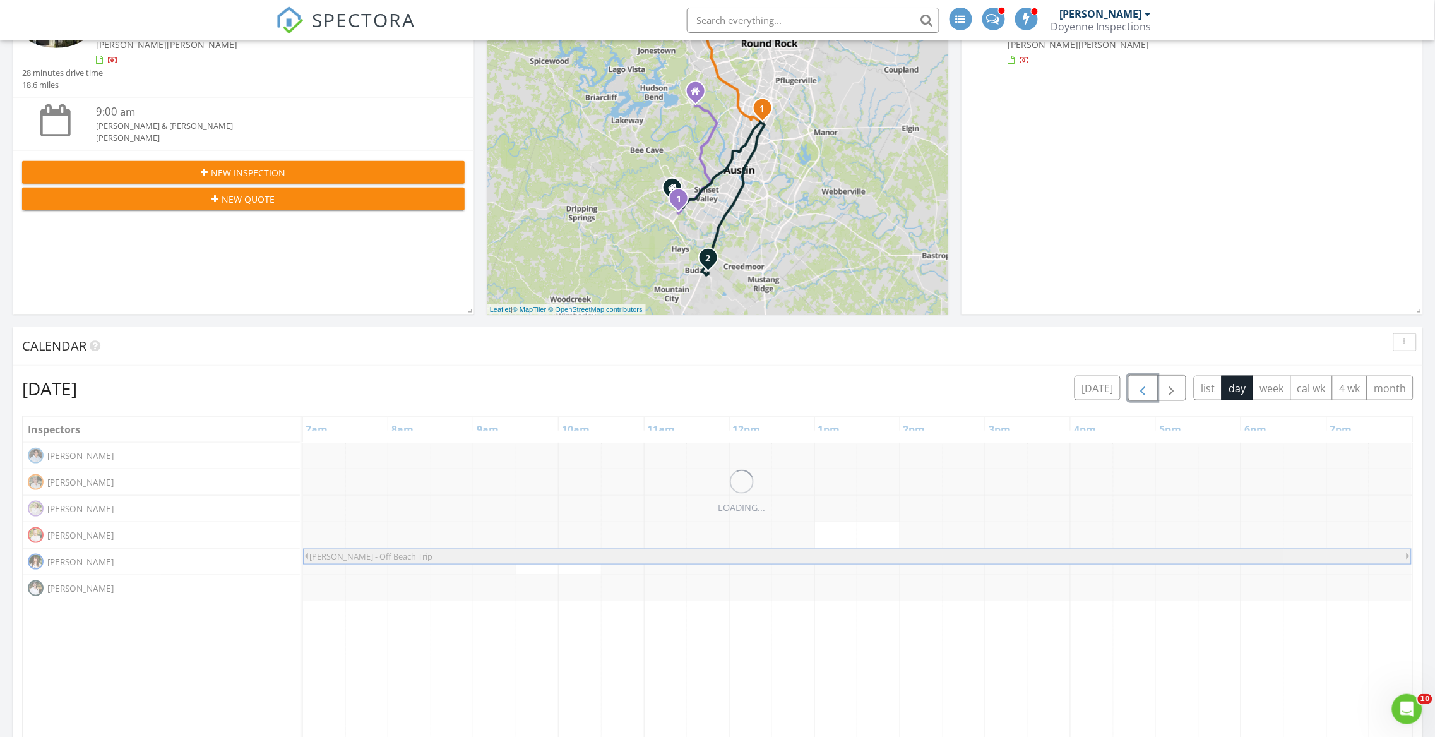
click at [1140, 389] on span "button" at bounding box center [1142, 388] width 15 height 15
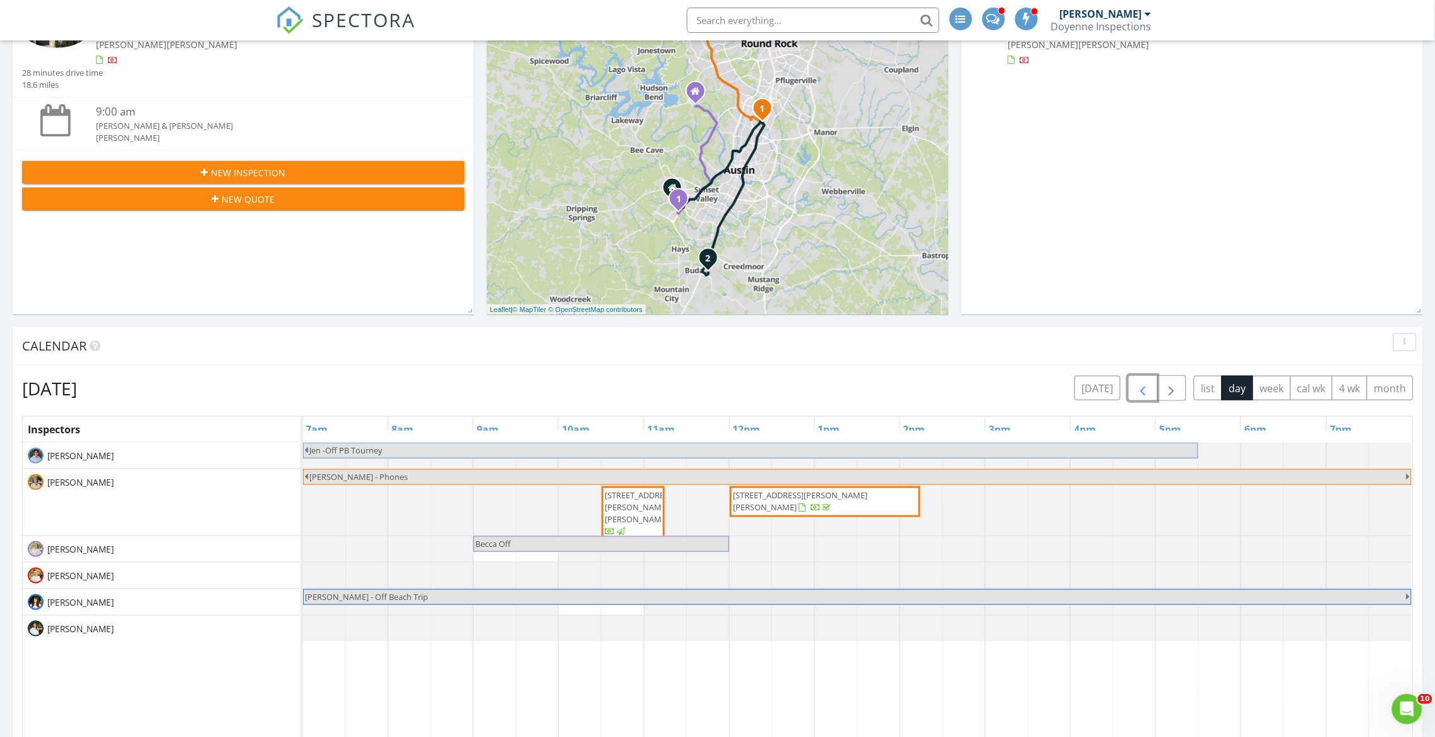
click at [1140, 389] on span "button" at bounding box center [1142, 388] width 15 height 15
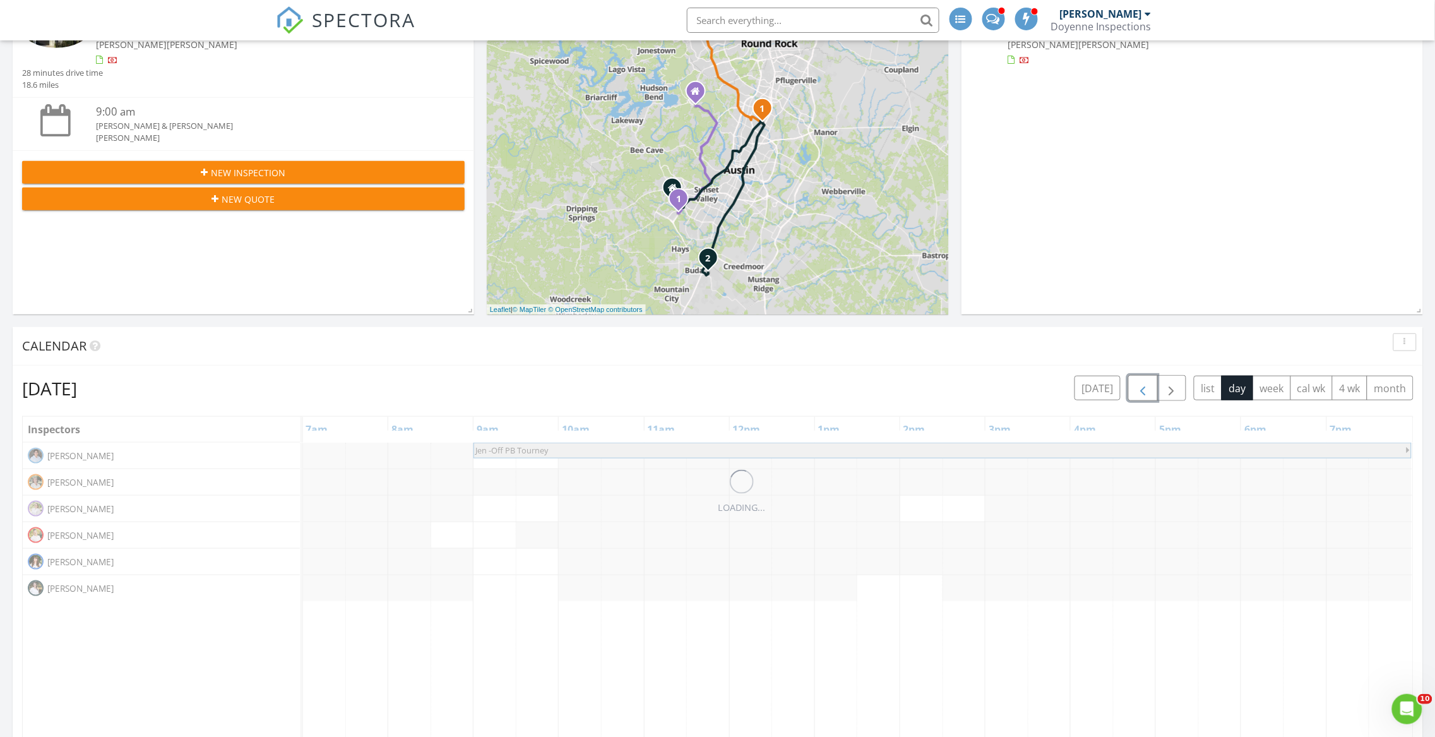
click at [1140, 389] on span "button" at bounding box center [1142, 388] width 15 height 15
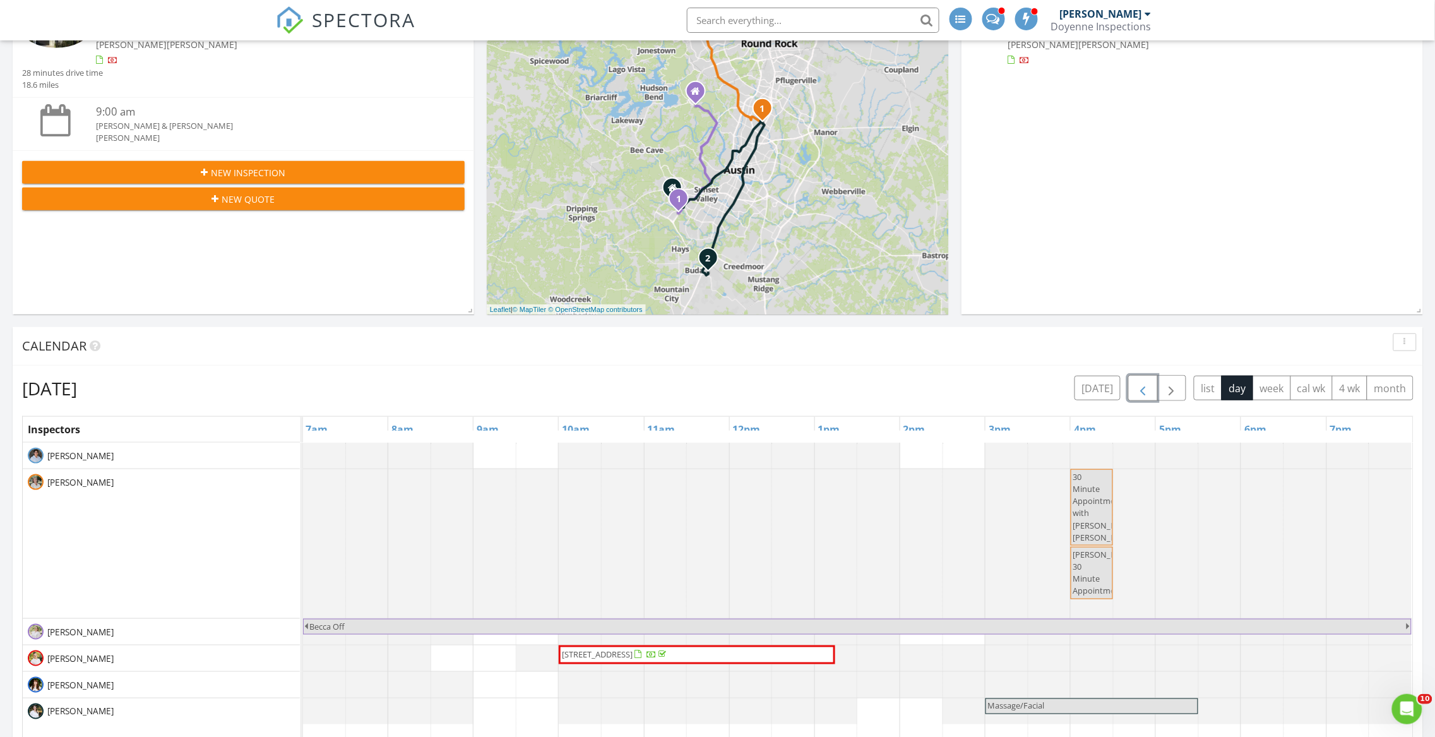
click at [1140, 389] on span "button" at bounding box center [1142, 388] width 15 height 15
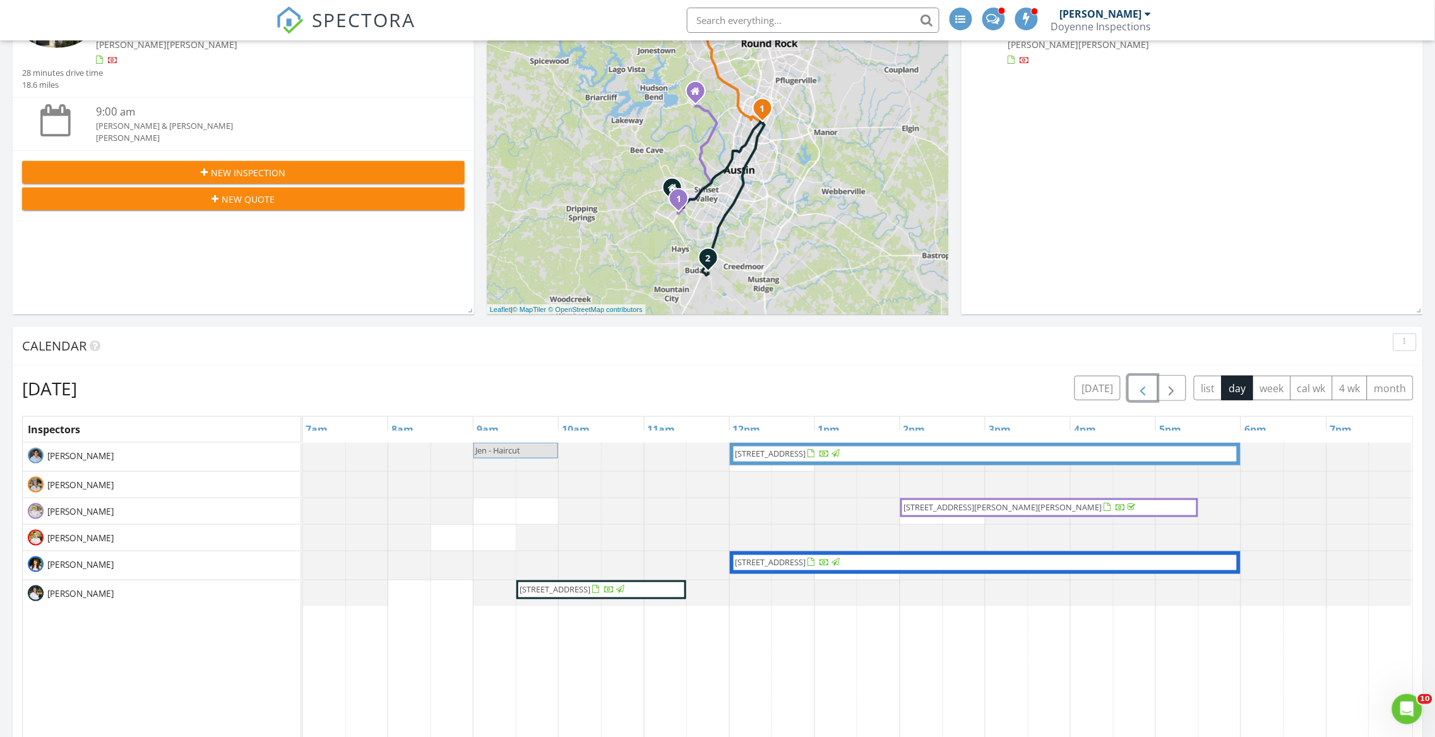
click at [1140, 389] on span "button" at bounding box center [1142, 388] width 15 height 15
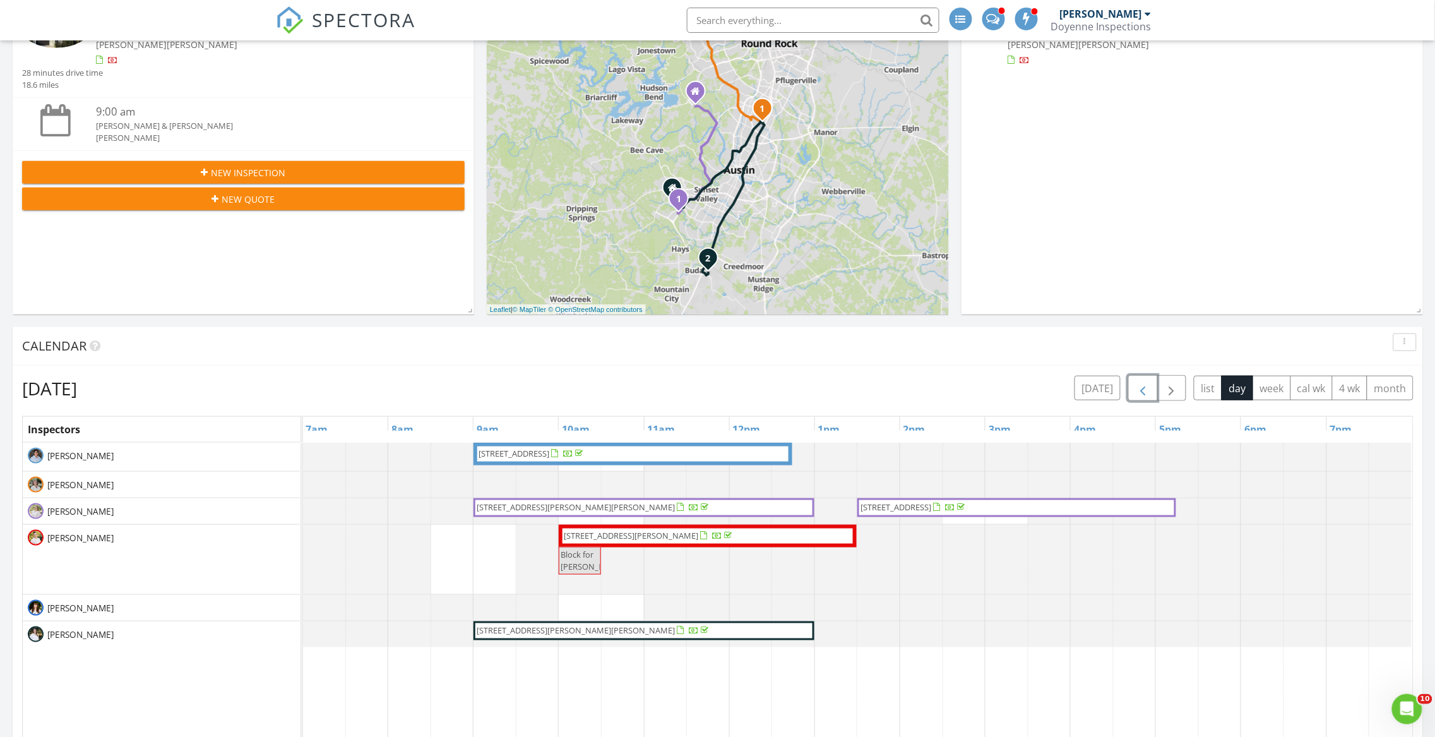
click at [1140, 389] on span "button" at bounding box center [1142, 388] width 15 height 15
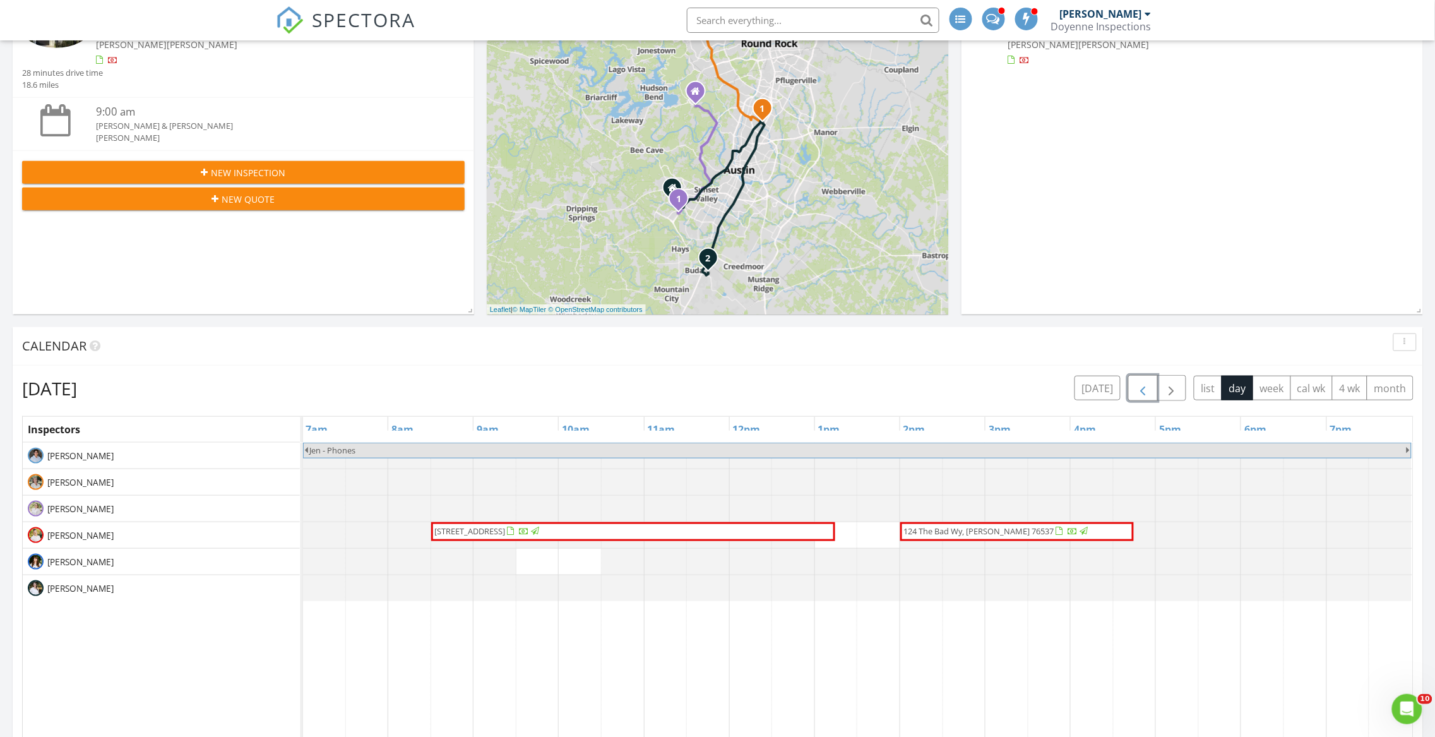
click at [1140, 389] on span "button" at bounding box center [1142, 388] width 15 height 15
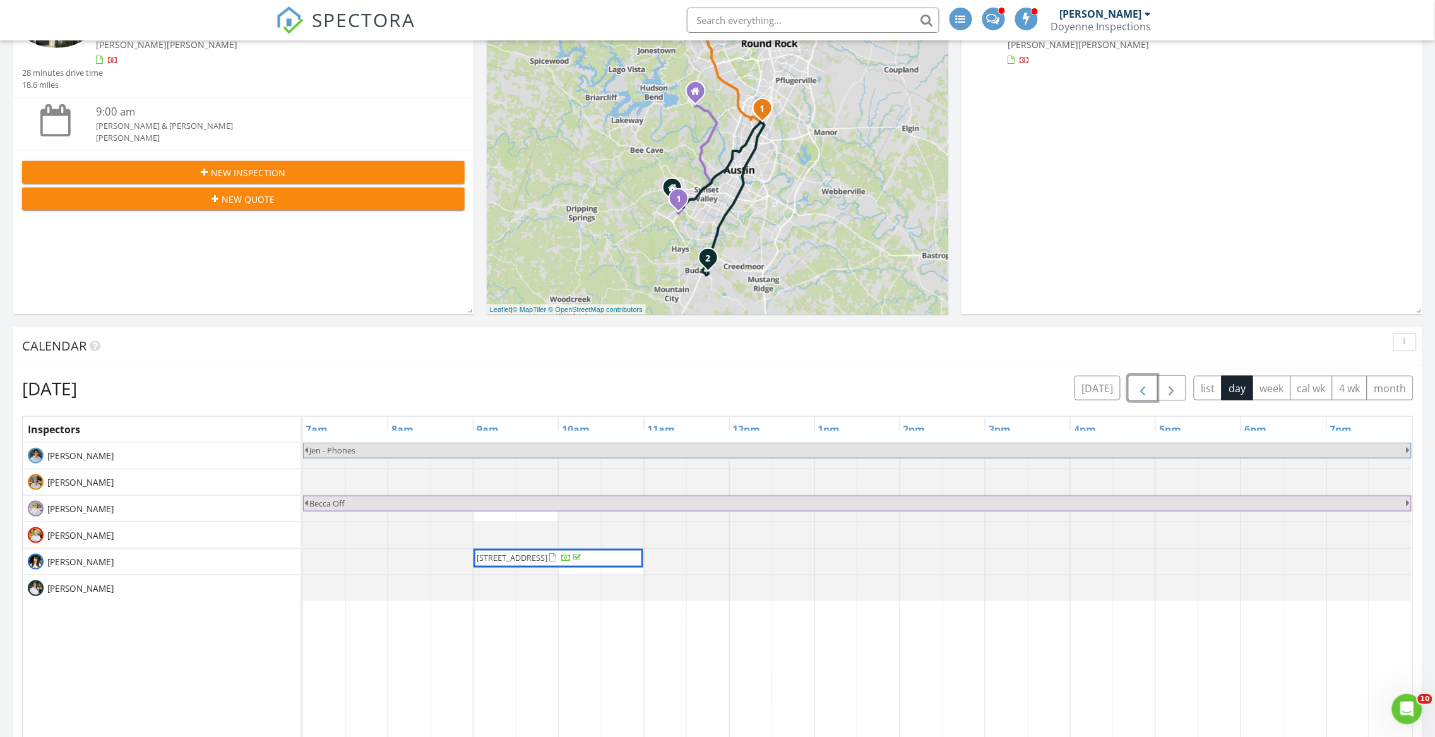
click at [1140, 389] on span "button" at bounding box center [1142, 388] width 15 height 15
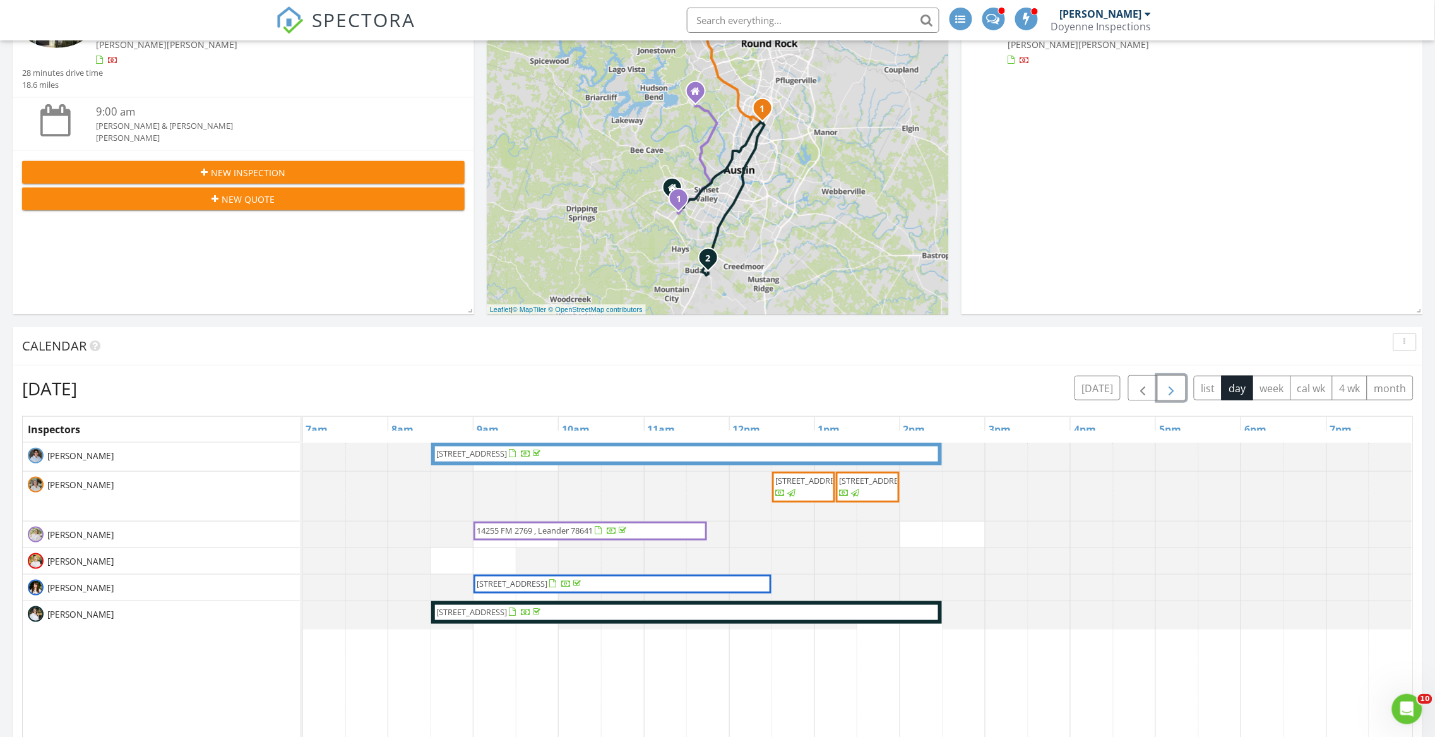
click at [1165, 387] on span "button" at bounding box center [1171, 388] width 15 height 15
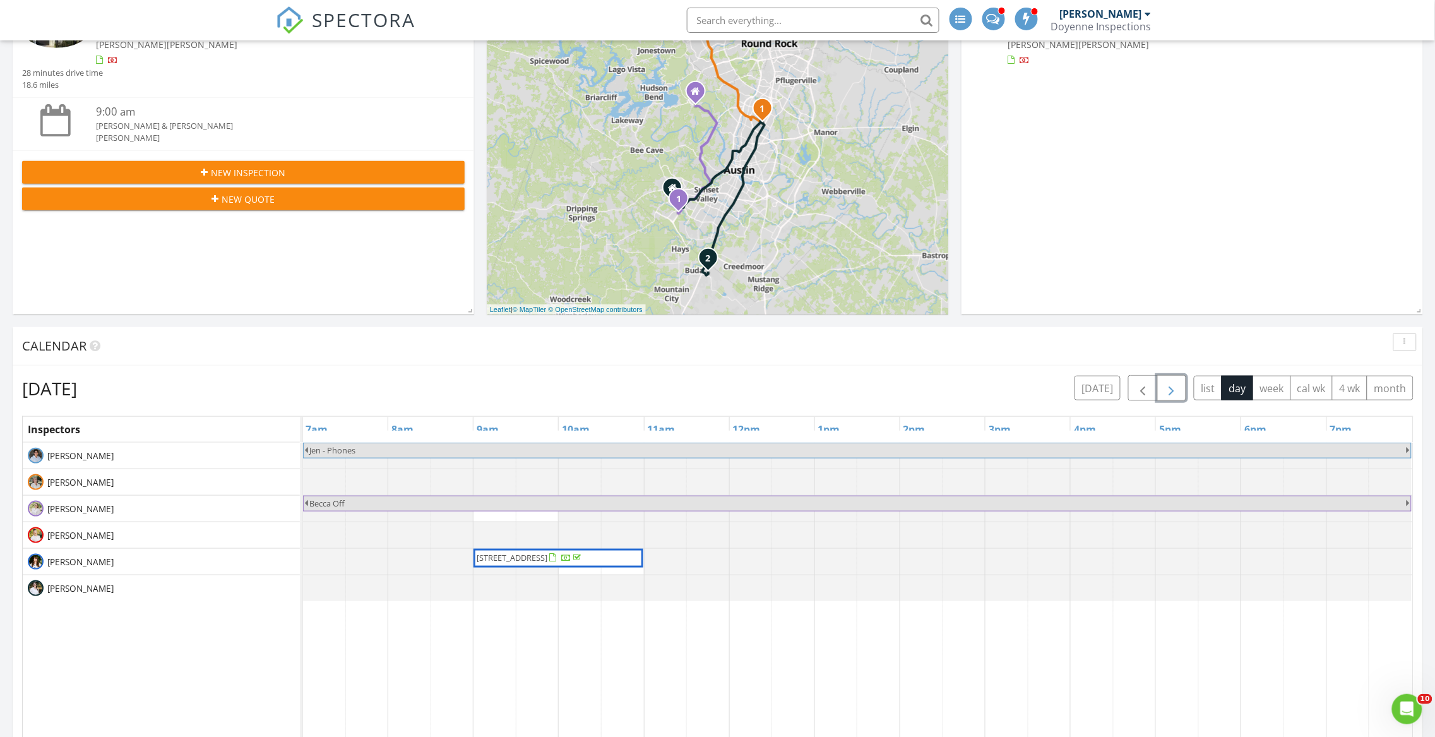
click at [1165, 387] on span "button" at bounding box center [1171, 388] width 15 height 15
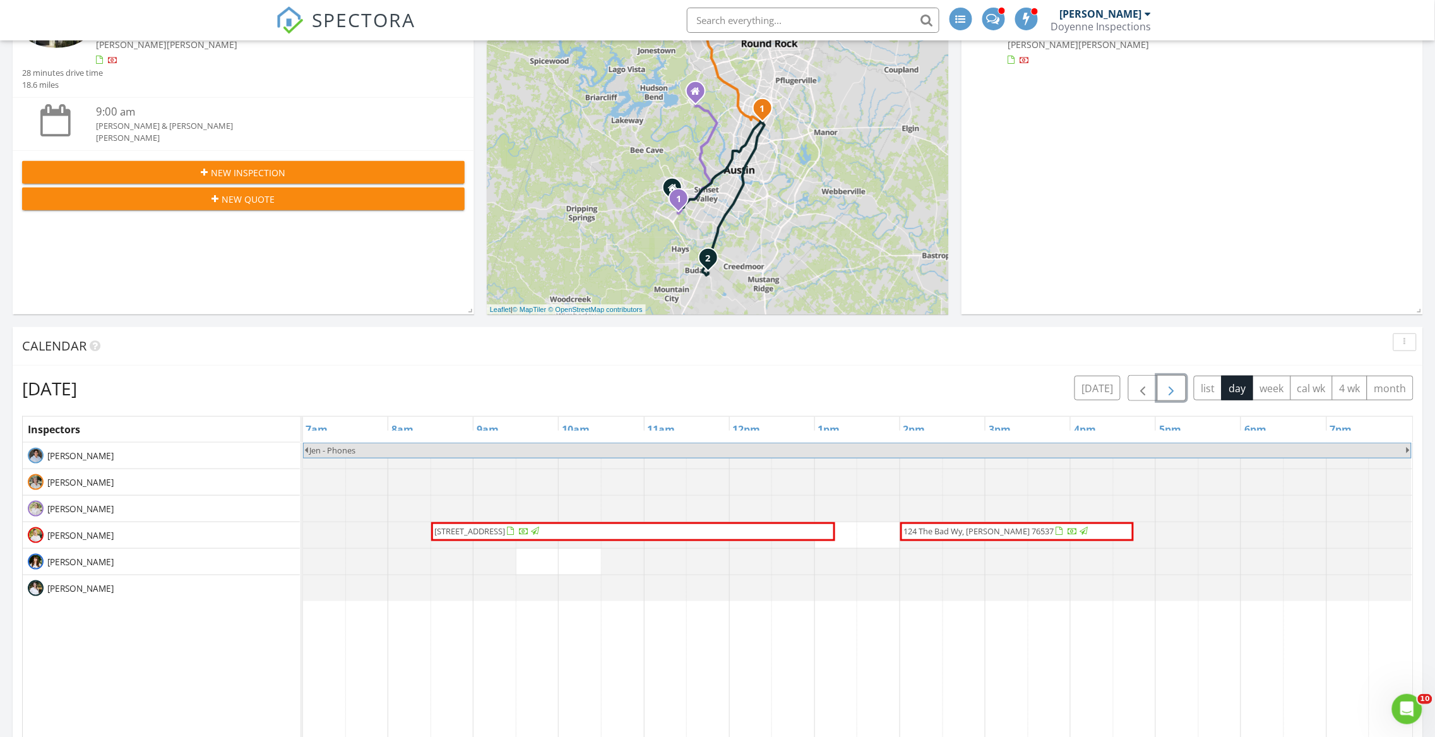
click at [1165, 387] on span "button" at bounding box center [1171, 388] width 15 height 15
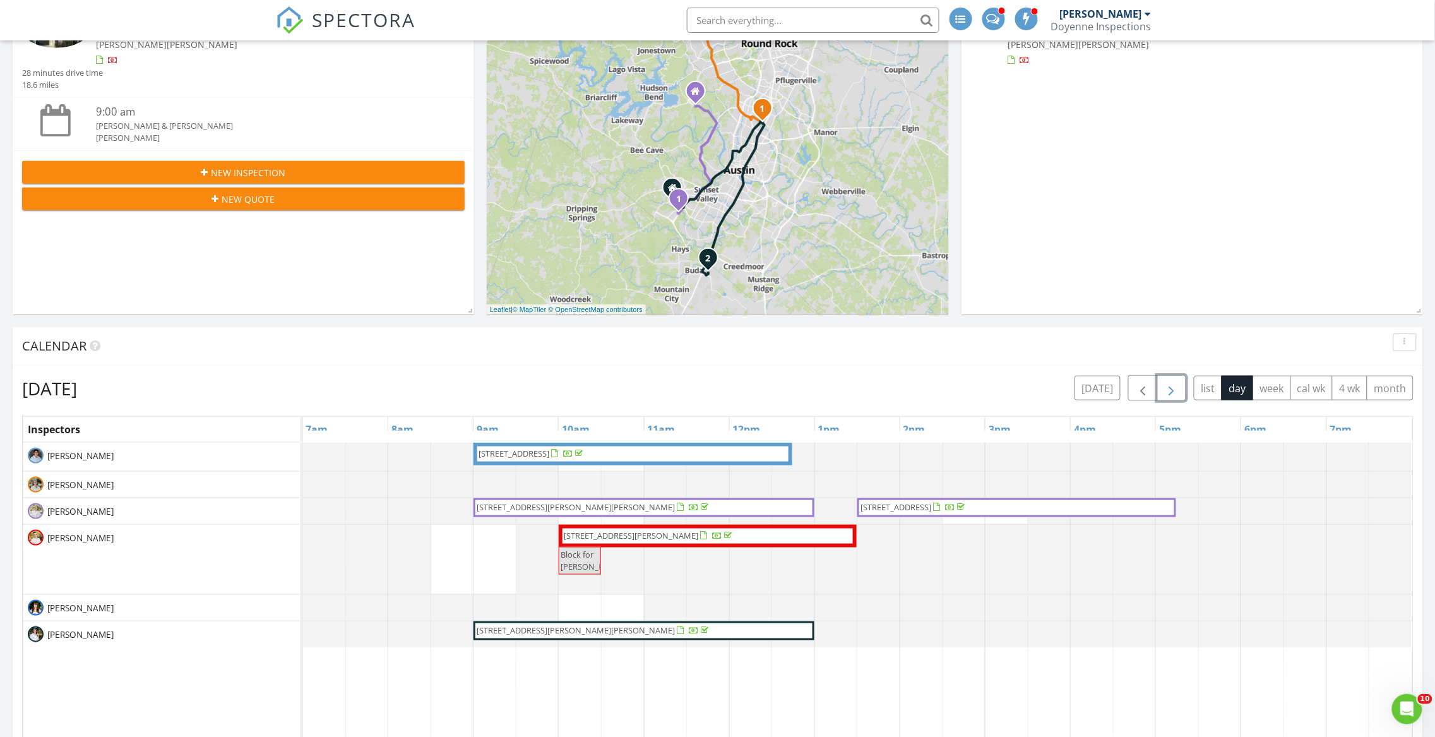
click at [1174, 391] on span "button" at bounding box center [1171, 388] width 15 height 15
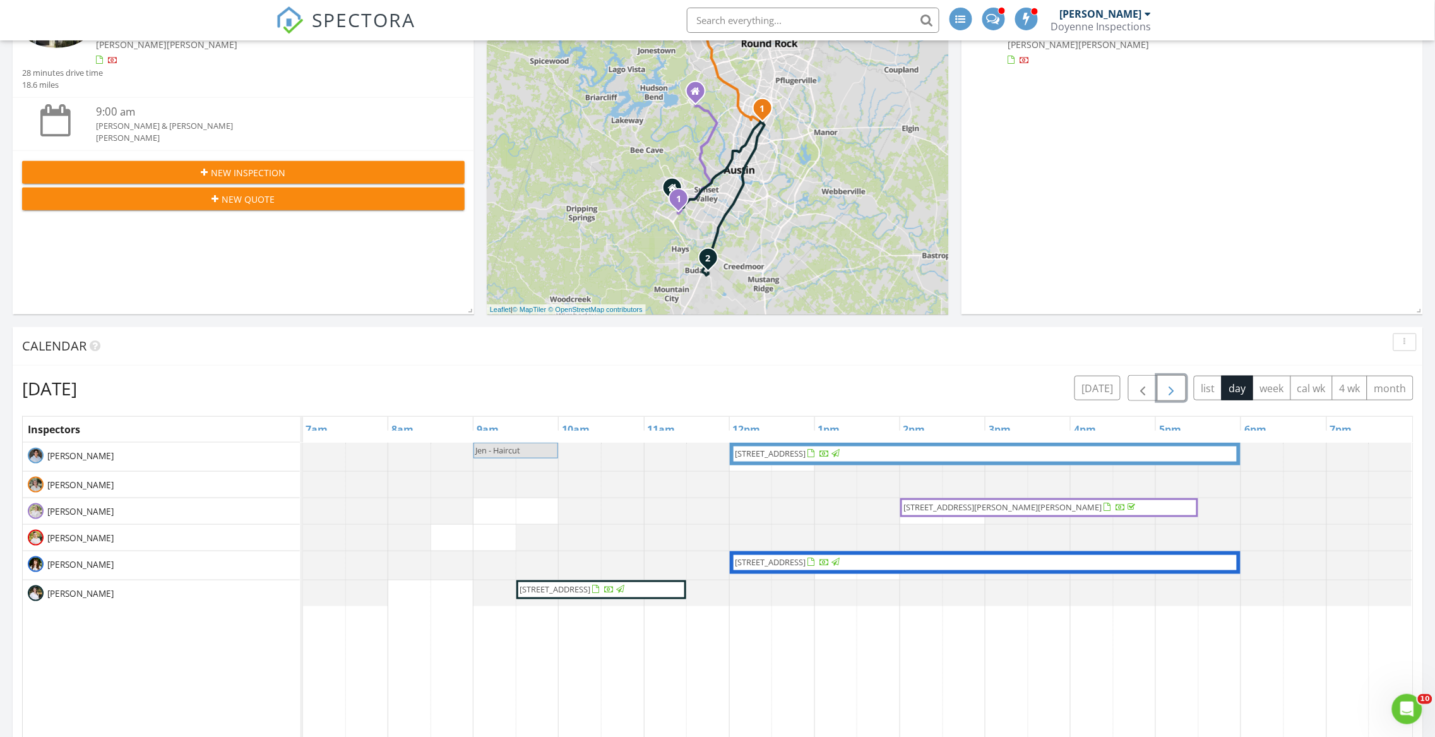
click at [1174, 391] on span "button" at bounding box center [1171, 388] width 15 height 15
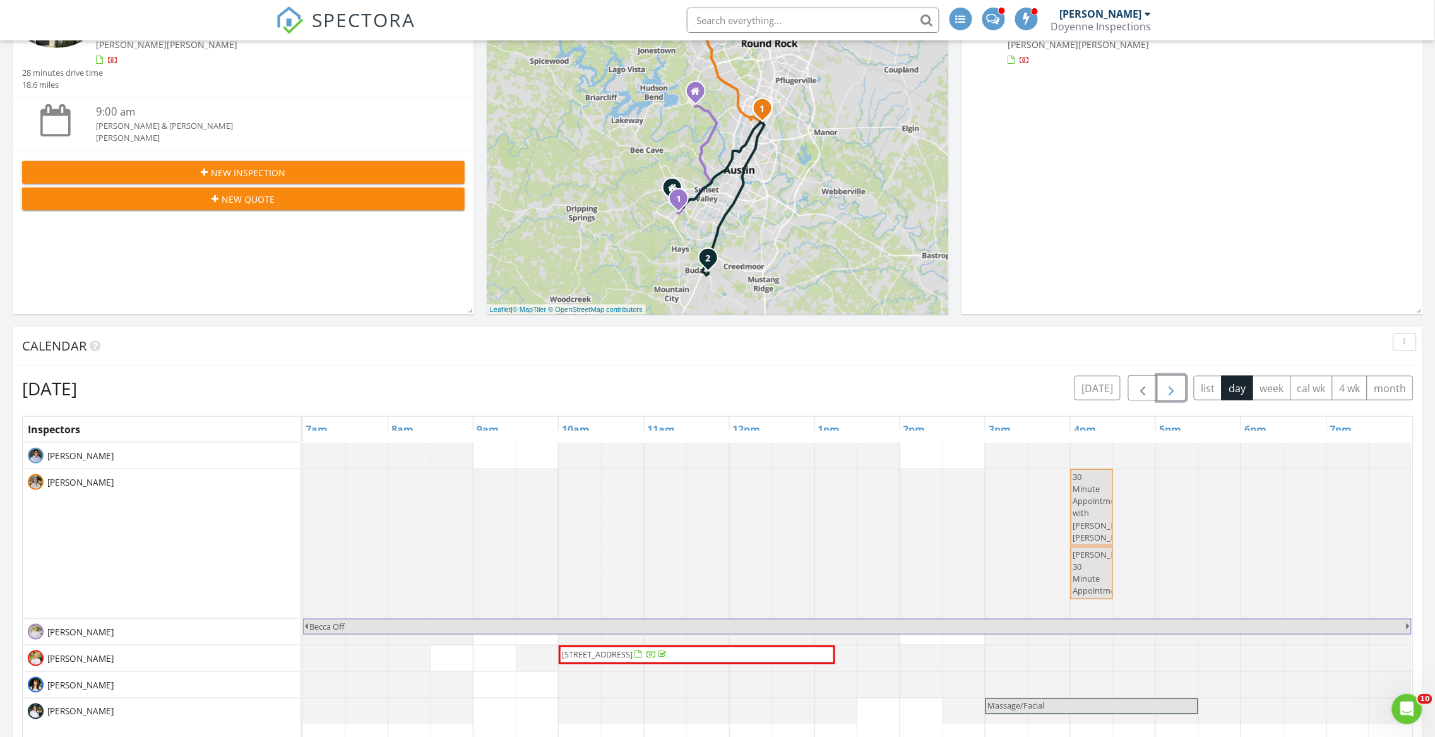
click at [1174, 391] on span "button" at bounding box center [1171, 388] width 15 height 15
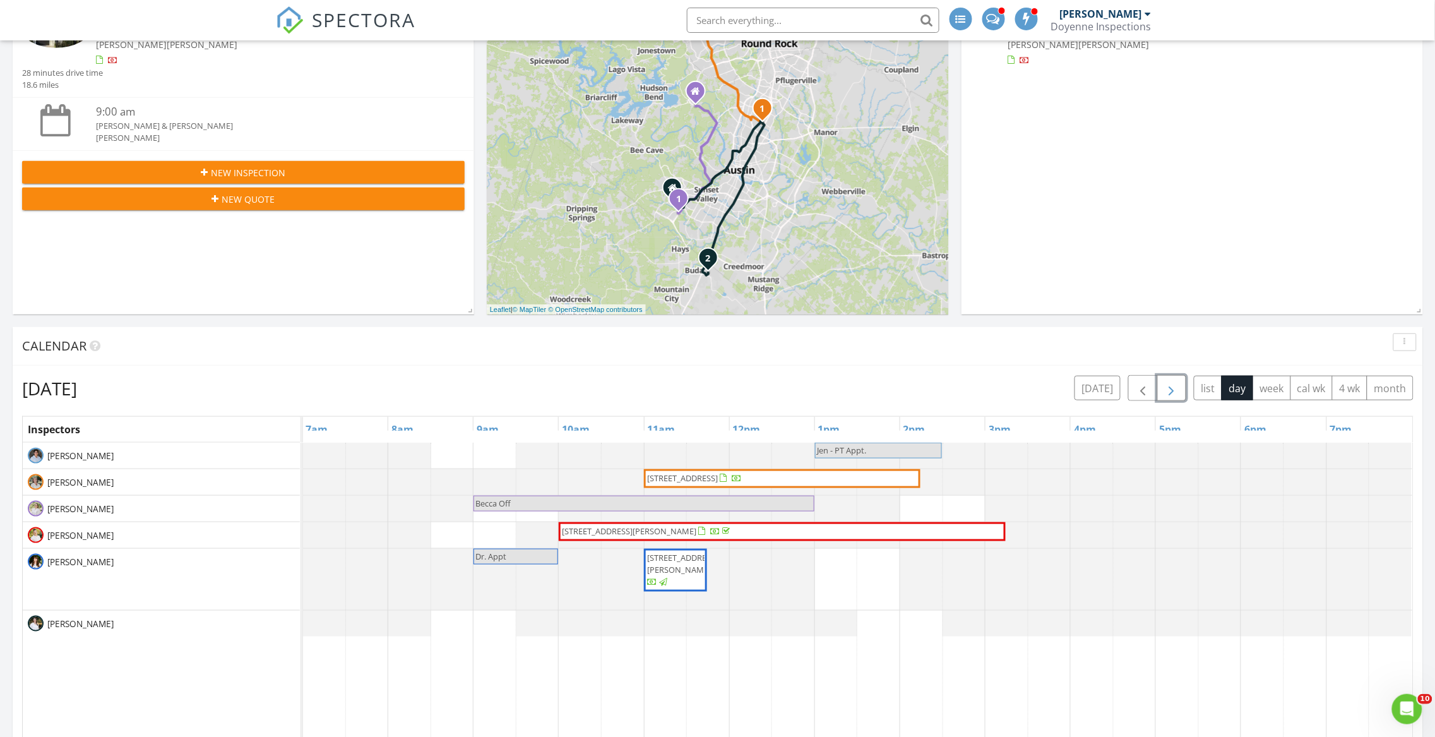
click at [1174, 391] on span "button" at bounding box center [1171, 388] width 15 height 15
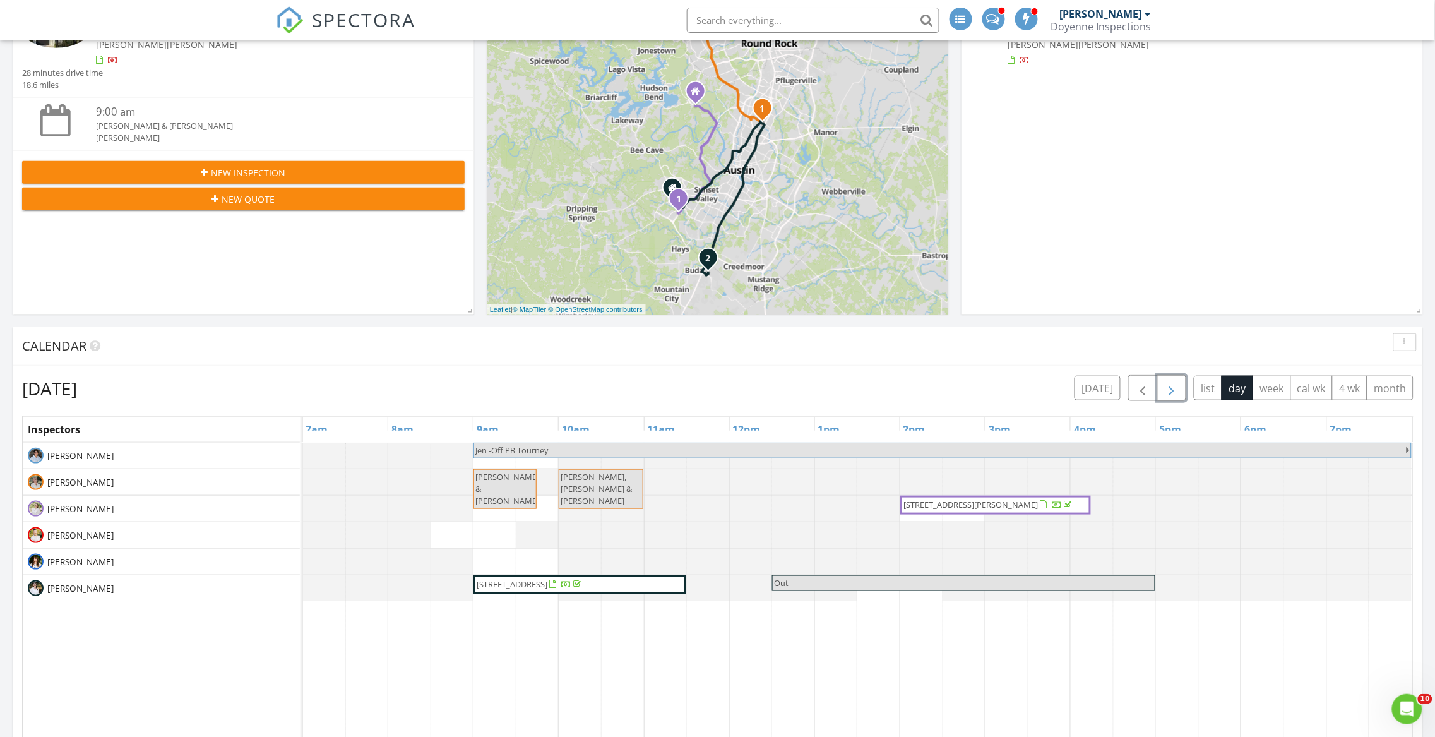
click at [1174, 391] on span "button" at bounding box center [1171, 388] width 15 height 15
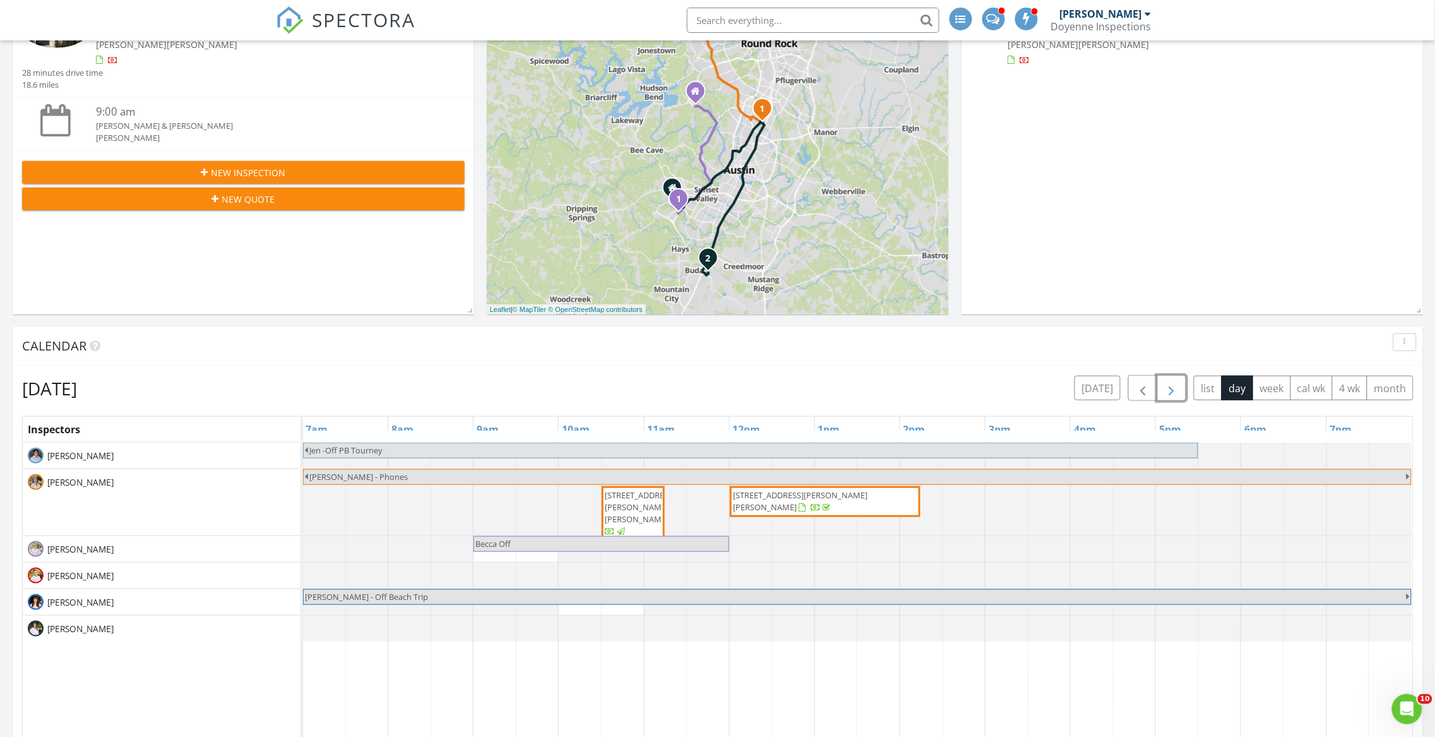
click at [1174, 391] on span "button" at bounding box center [1171, 388] width 15 height 15
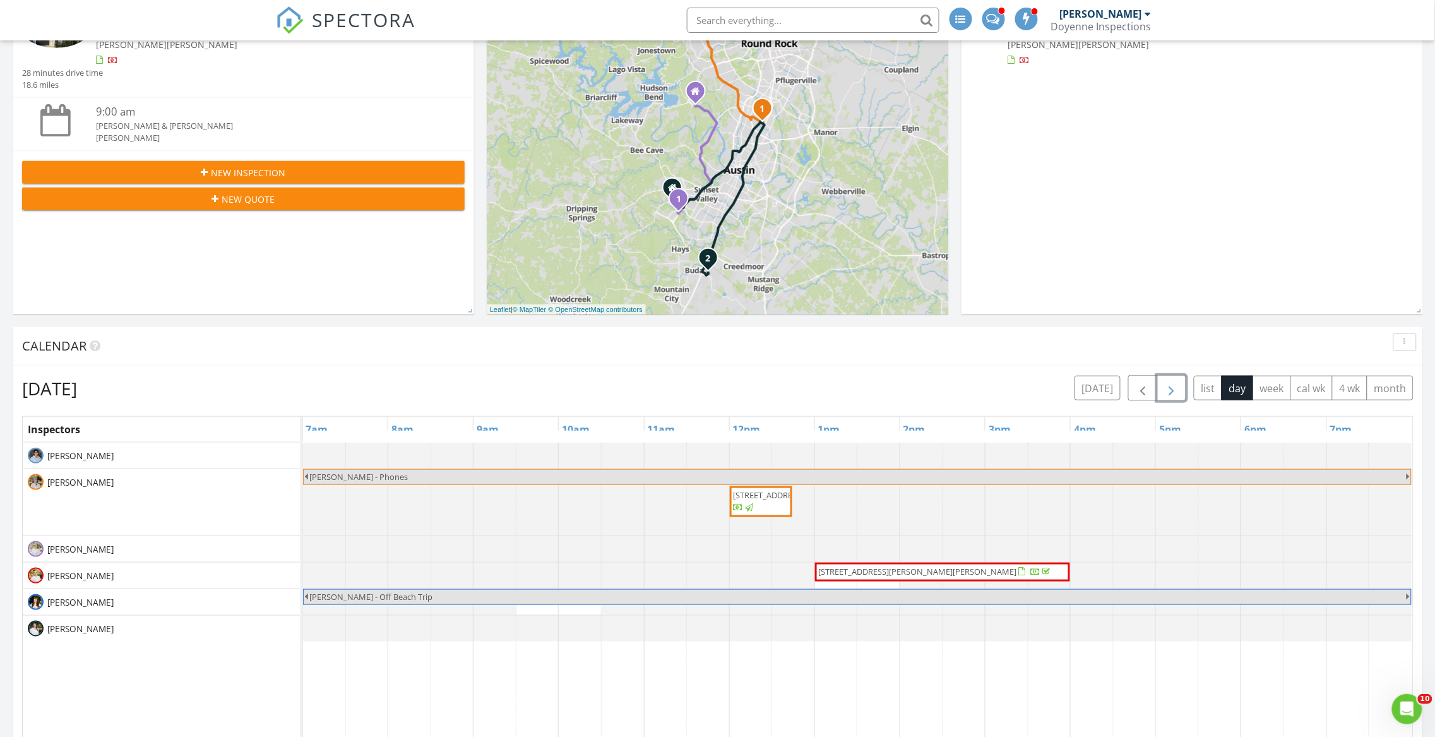
click at [1174, 391] on span "button" at bounding box center [1171, 388] width 15 height 15
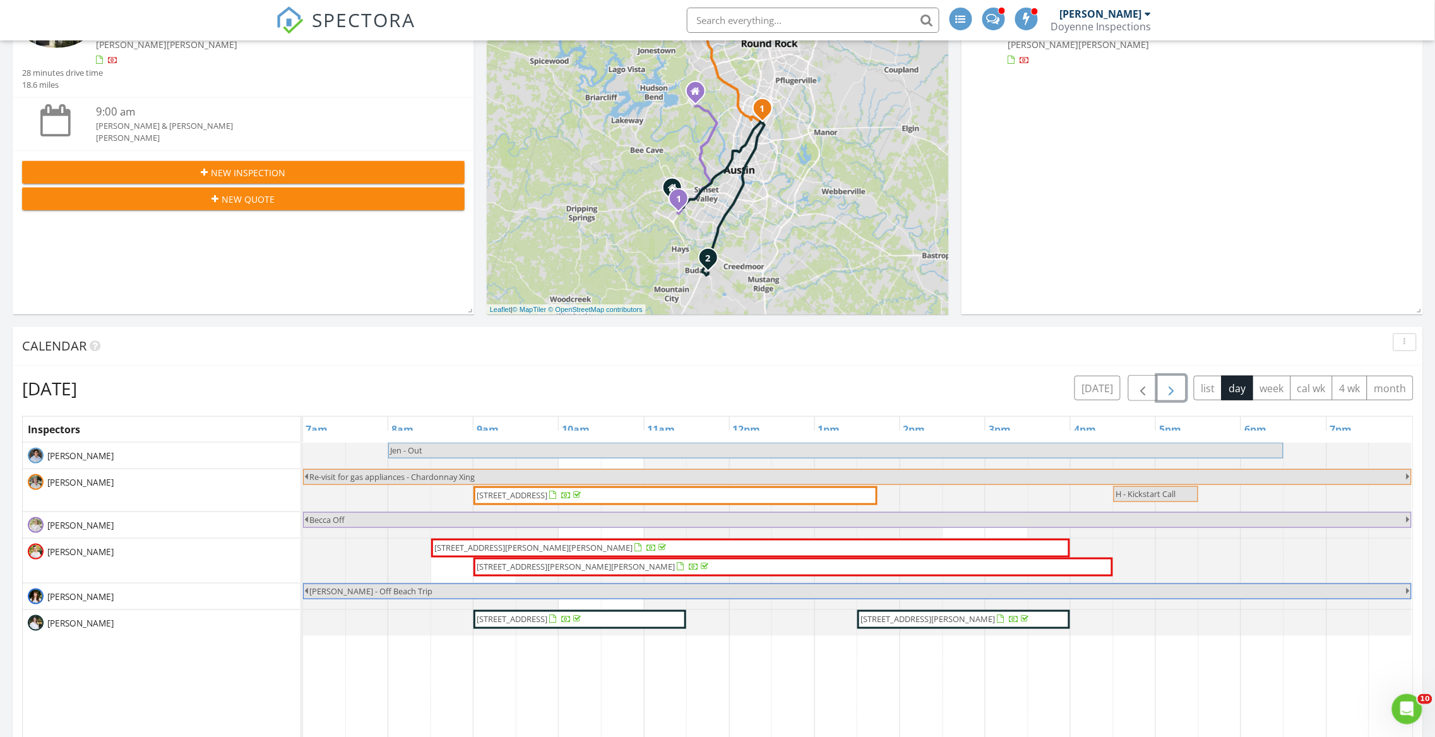
click at [1174, 391] on span "button" at bounding box center [1171, 388] width 15 height 15
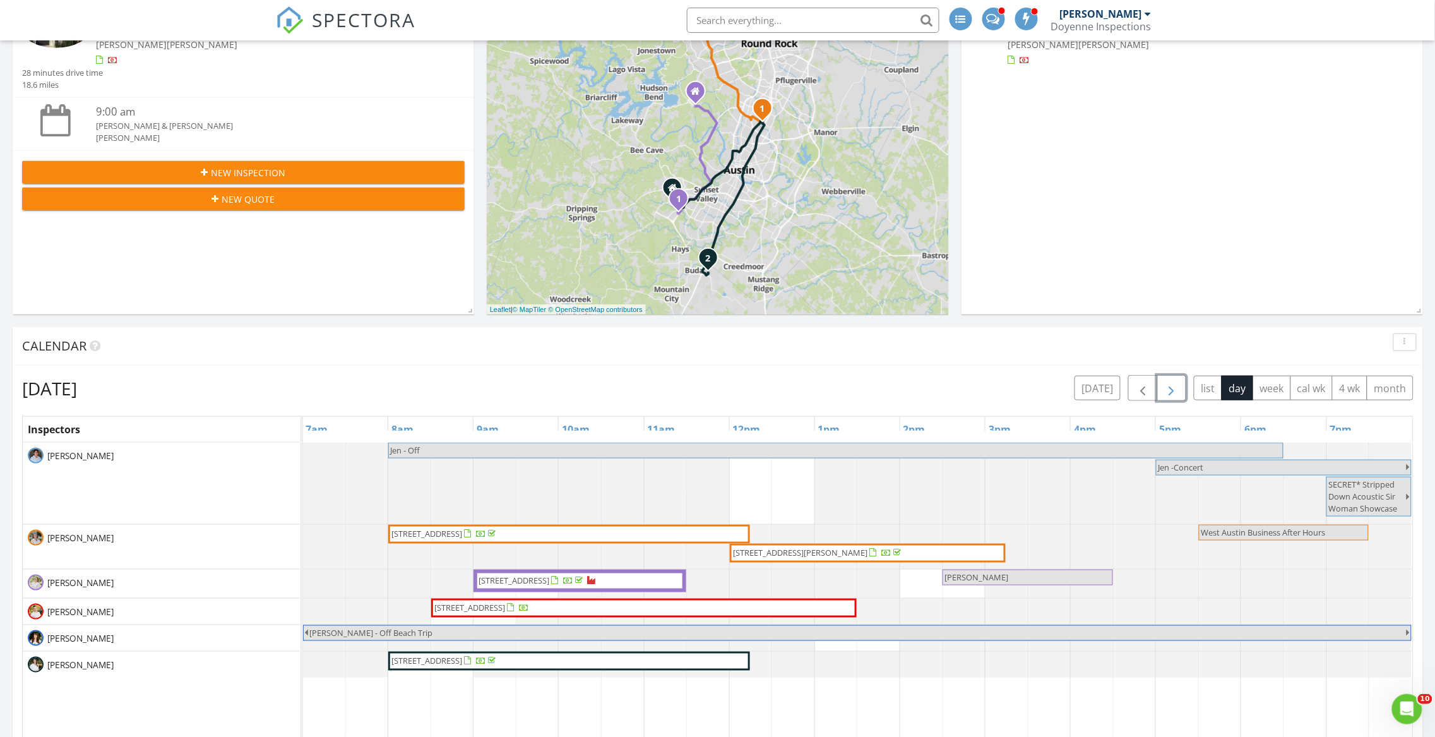
click at [439, 537] on span "471 Diamondleaf Dr, Mustang Ridge 78610" at bounding box center [427, 533] width 71 height 11
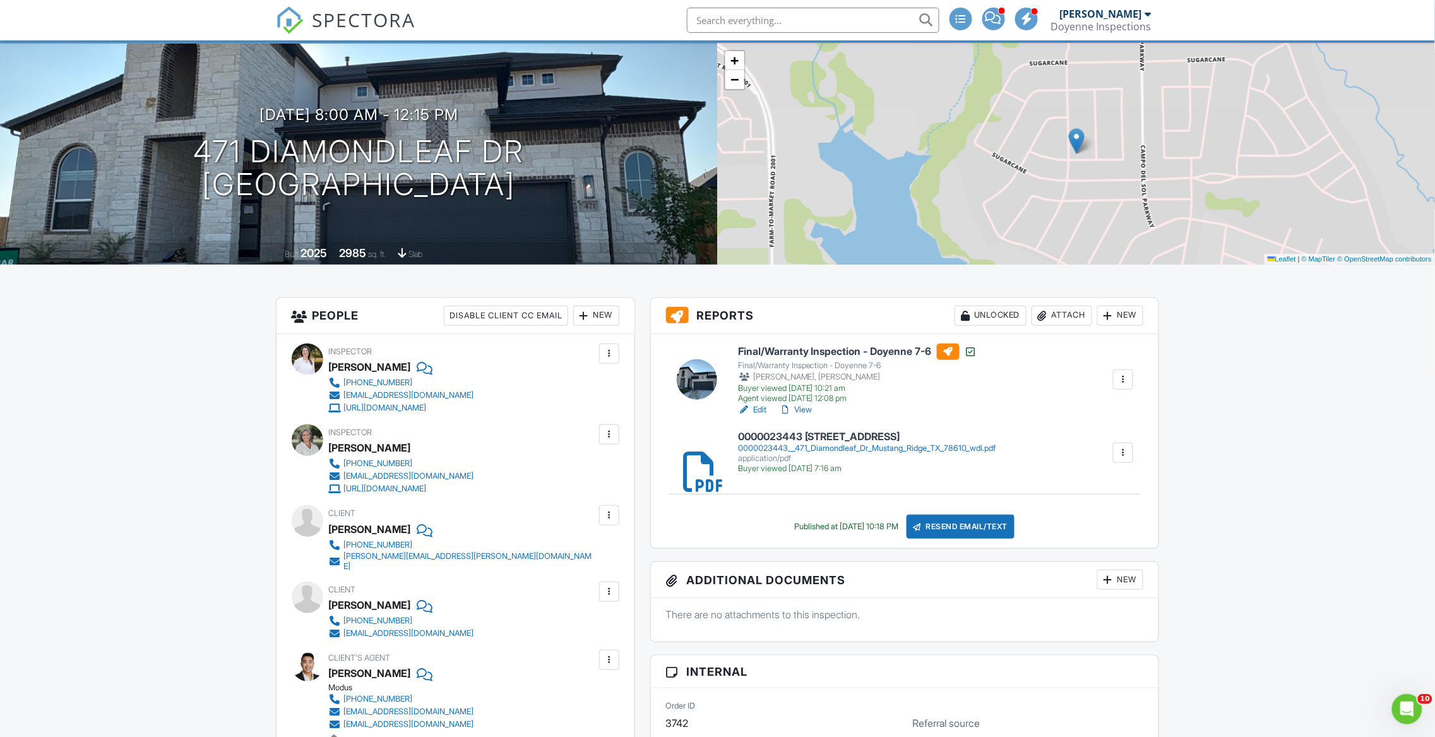
scroll to position [115, 0]
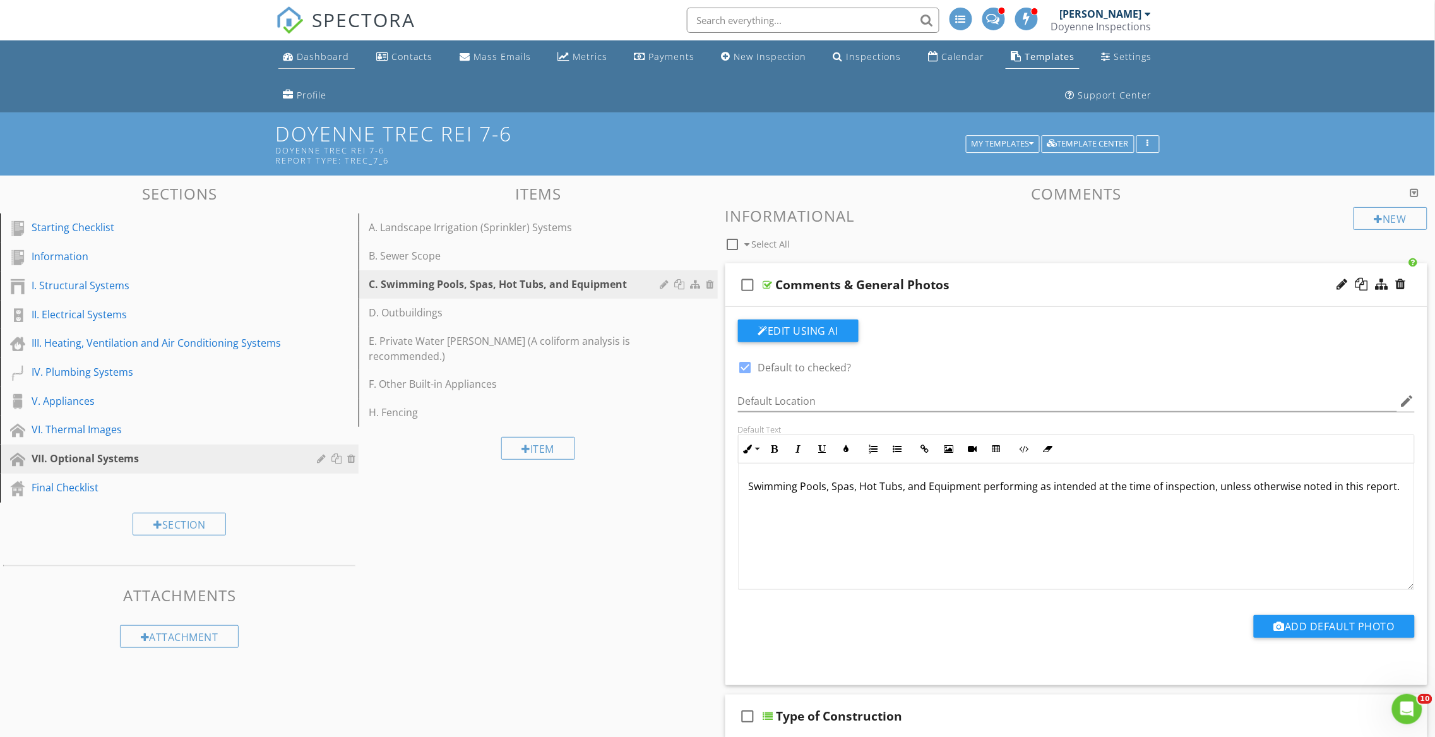
scroll to position [1, 0]
click at [336, 59] on div "Dashboard" at bounding box center [323, 57] width 52 height 12
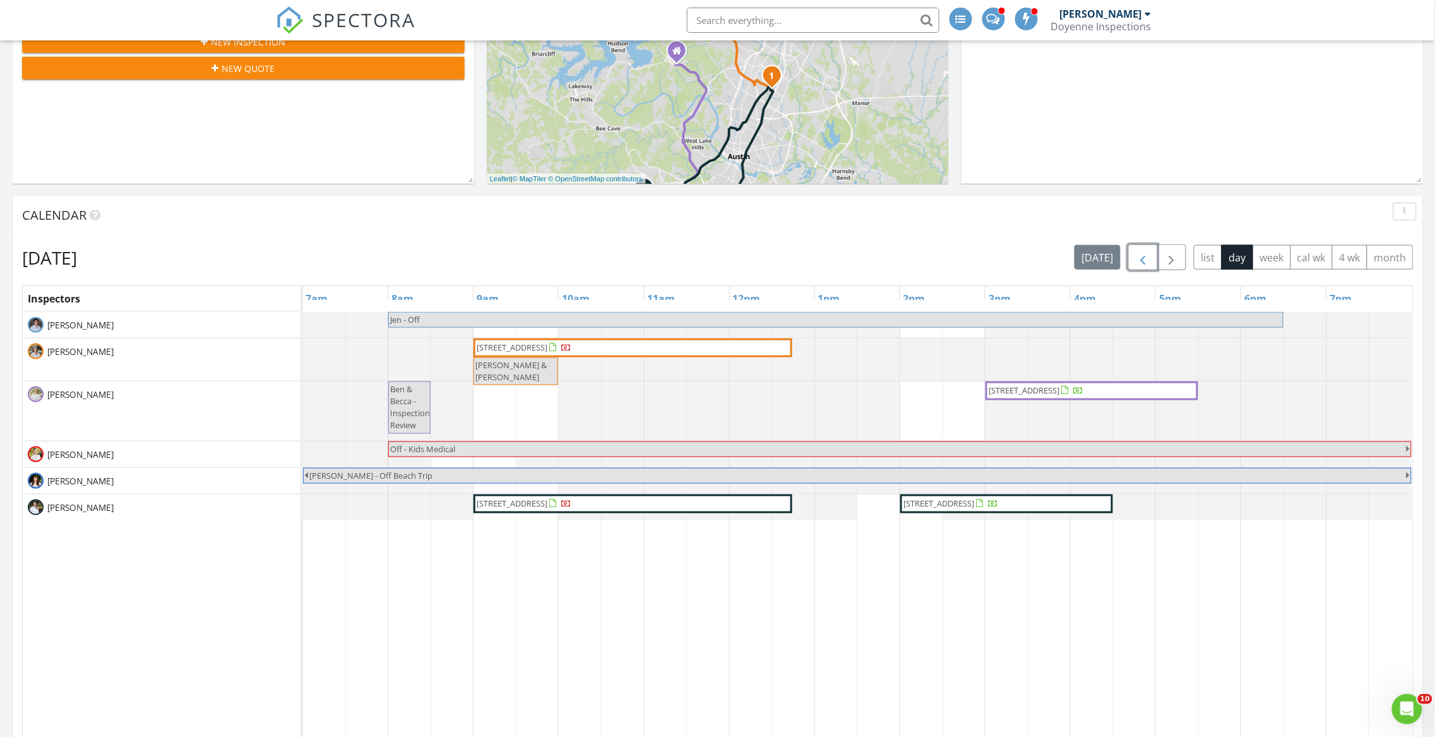
click at [1139, 259] on span "button" at bounding box center [1142, 257] width 15 height 15
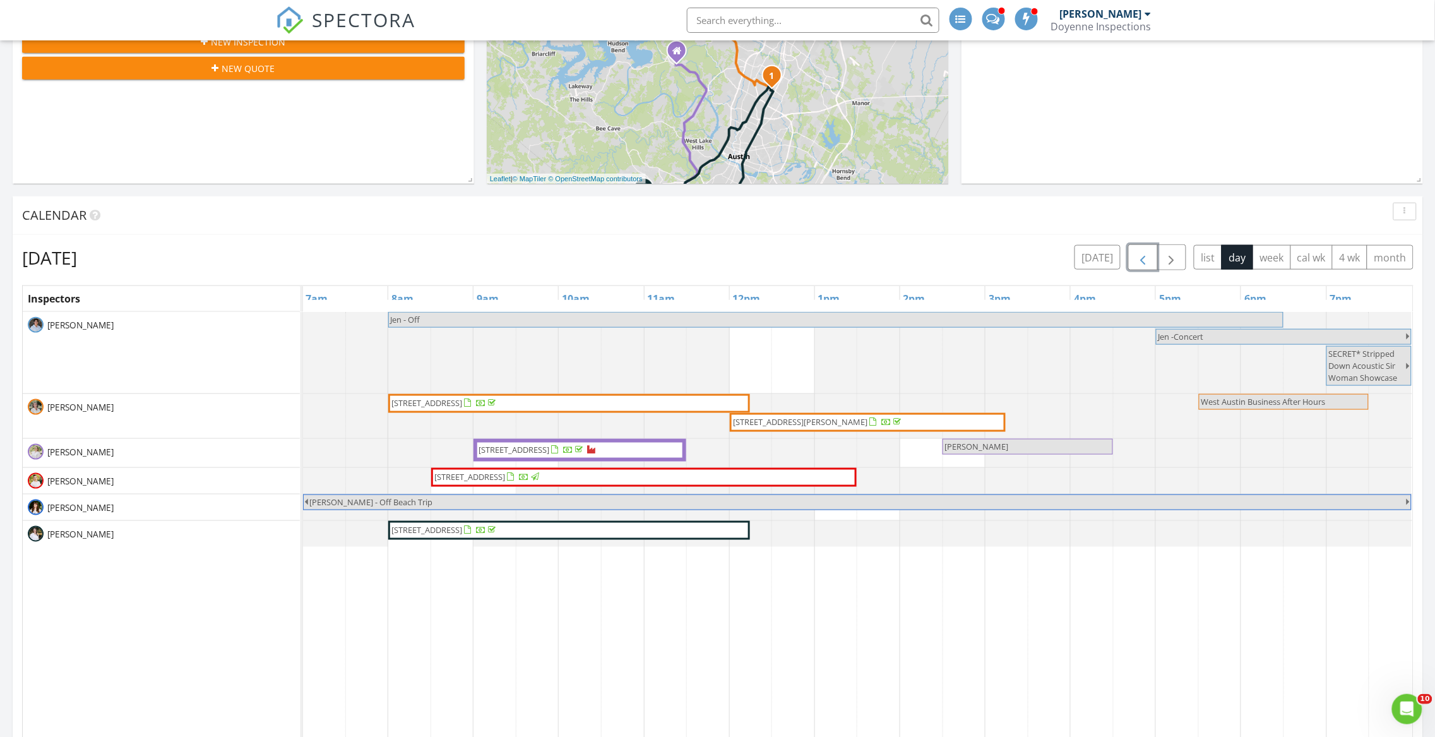
click at [1139, 259] on span "button" at bounding box center [1142, 257] width 15 height 15
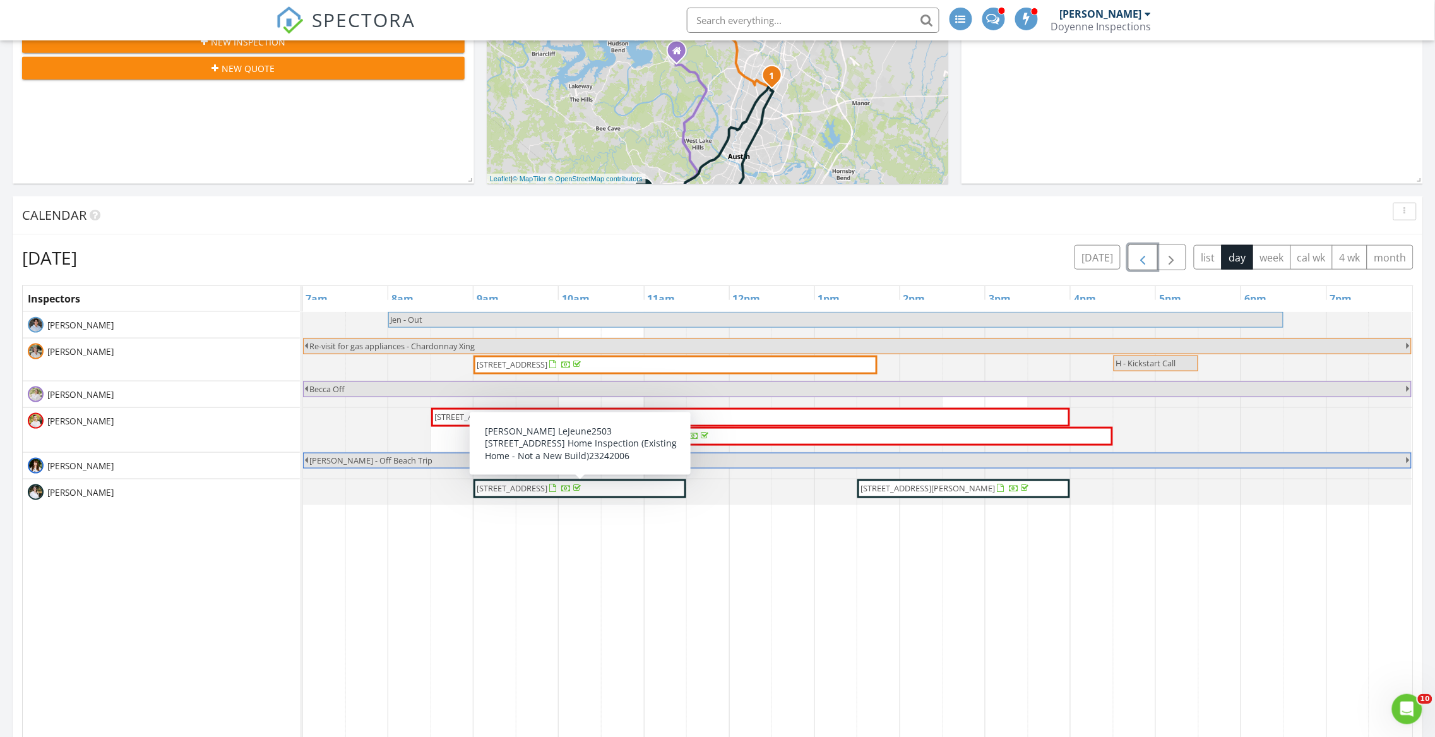
click at [572, 489] on div at bounding box center [567, 489] width 10 height 10
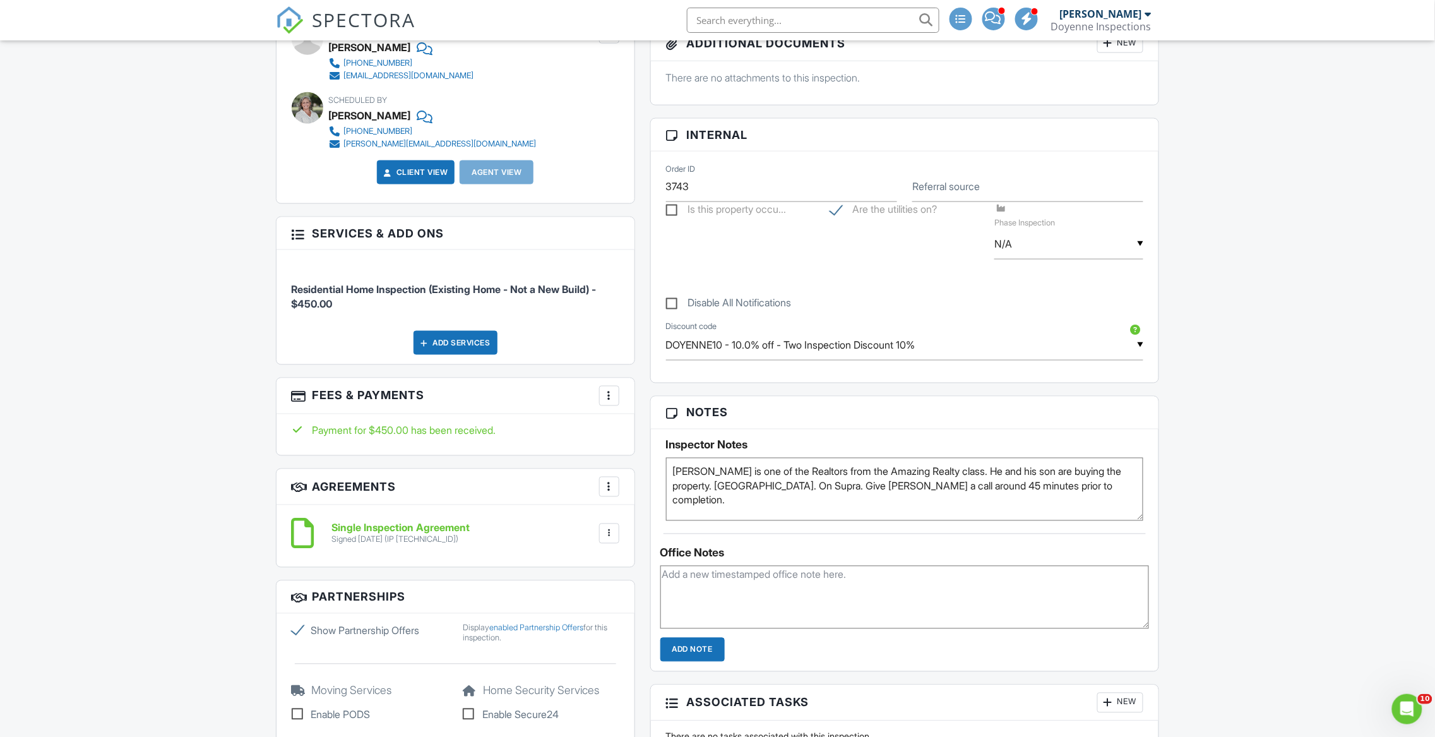
click at [988, 18] on span at bounding box center [993, 18] width 16 height 1
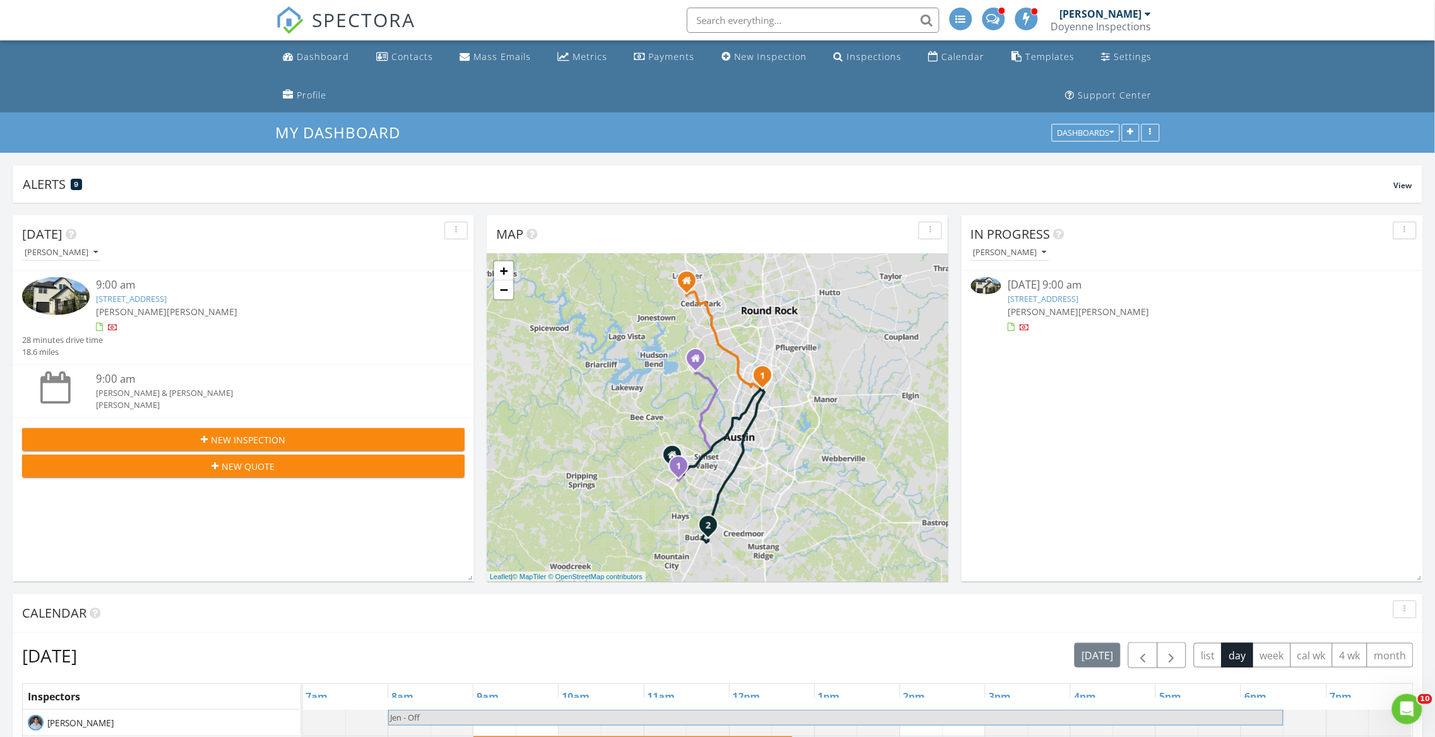
click at [994, 16] on span at bounding box center [993, 17] width 13 height 11
